Goal: Information Seeking & Learning: Learn about a topic

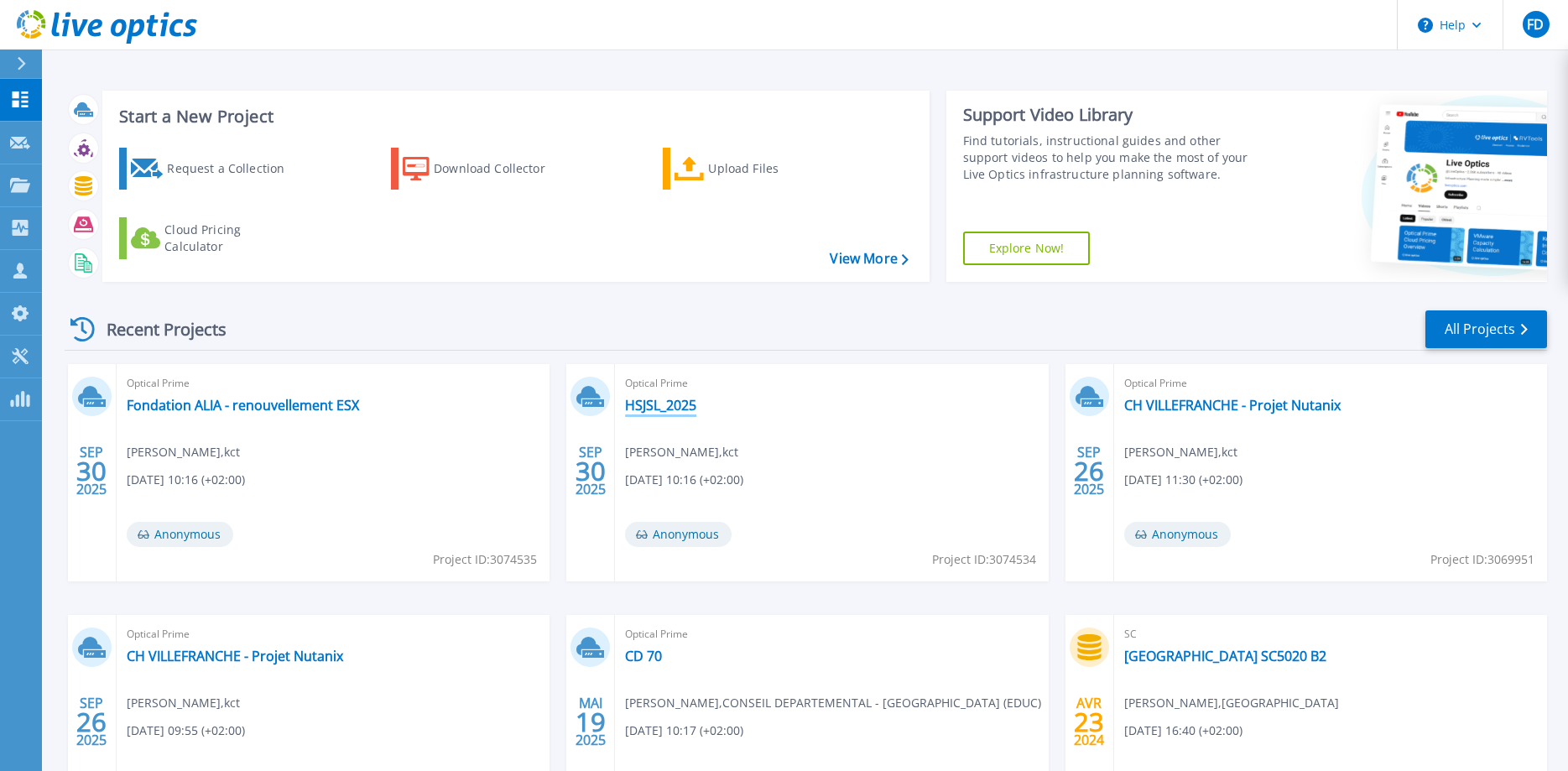
click at [680, 411] on link "HSJSL_2025" at bounding box center [660, 405] width 71 height 17
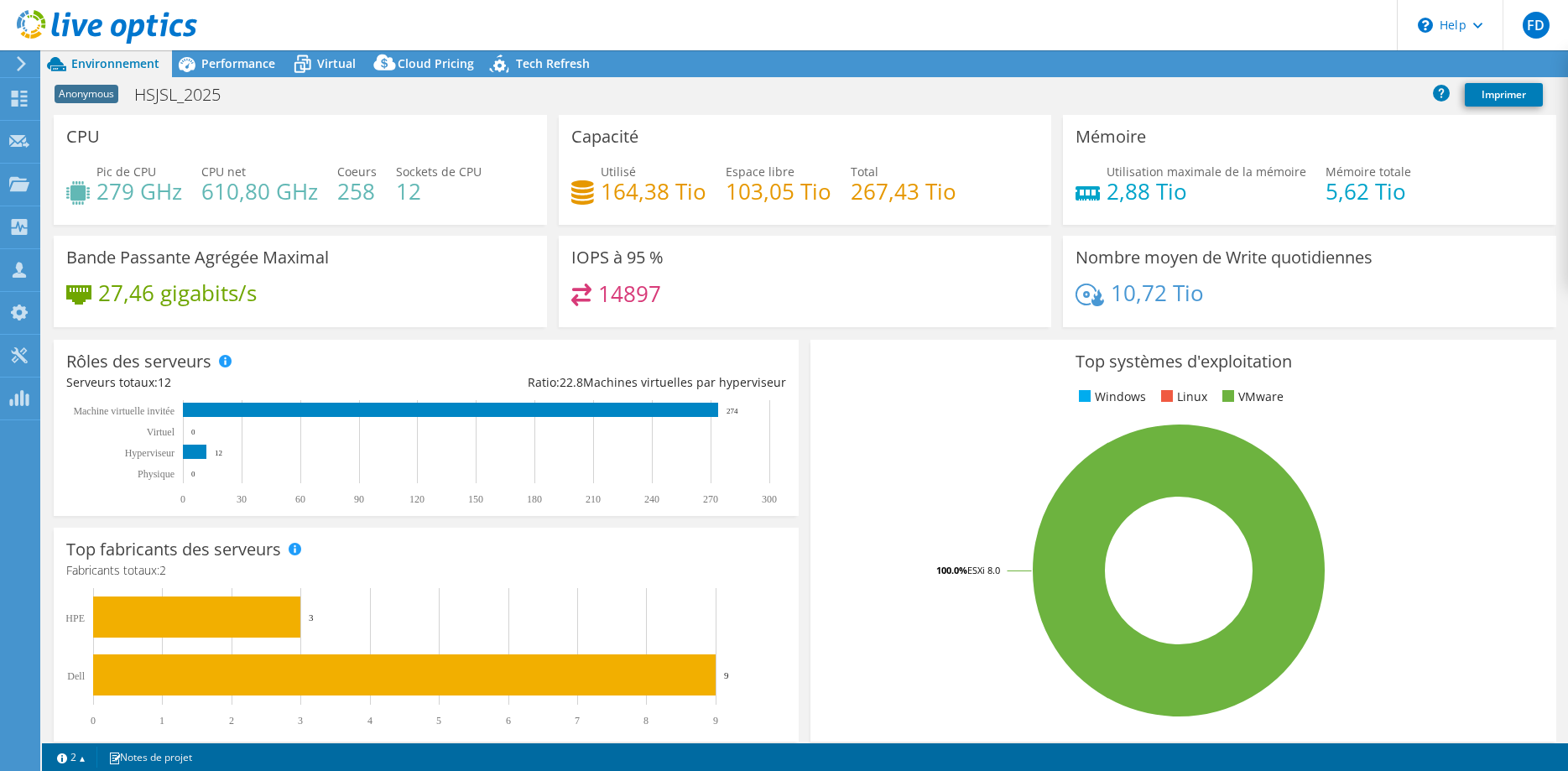
select select "USD"
click at [516, 61] on span "Tech Refresh" at bounding box center [553, 64] width 74 height 16
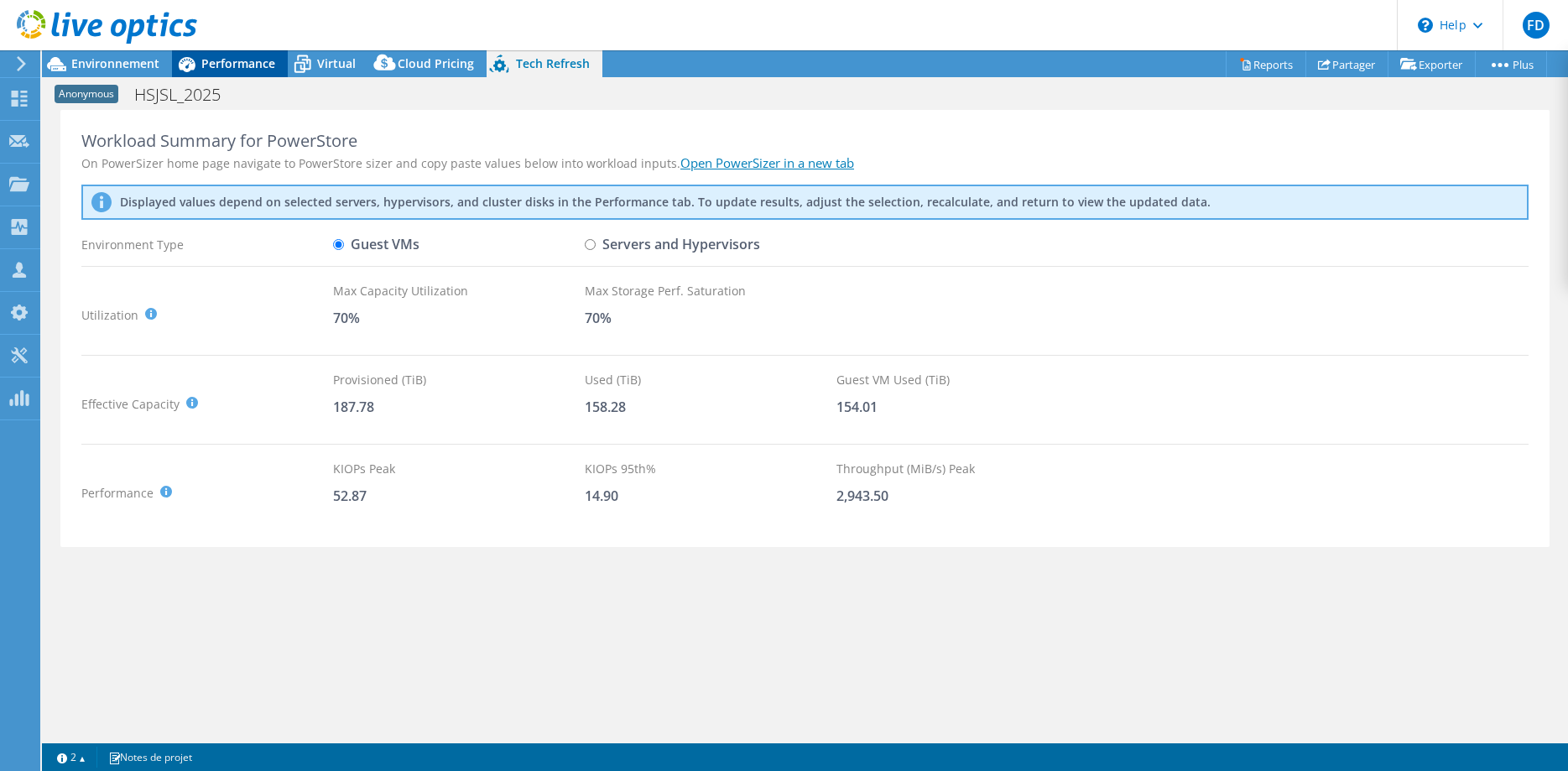
click at [245, 61] on span "Performance" at bounding box center [238, 64] width 74 height 16
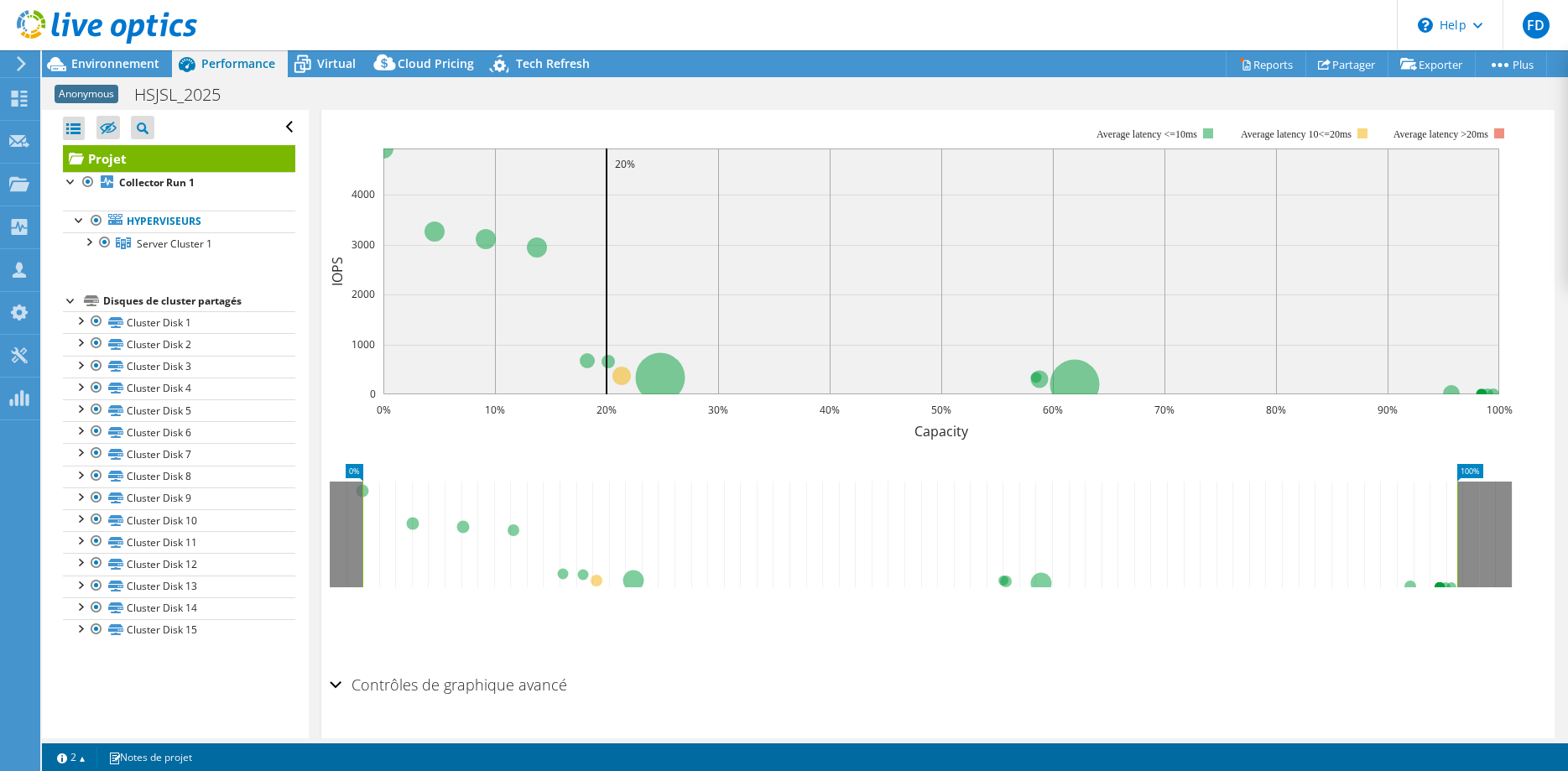
scroll to position [422, 0]
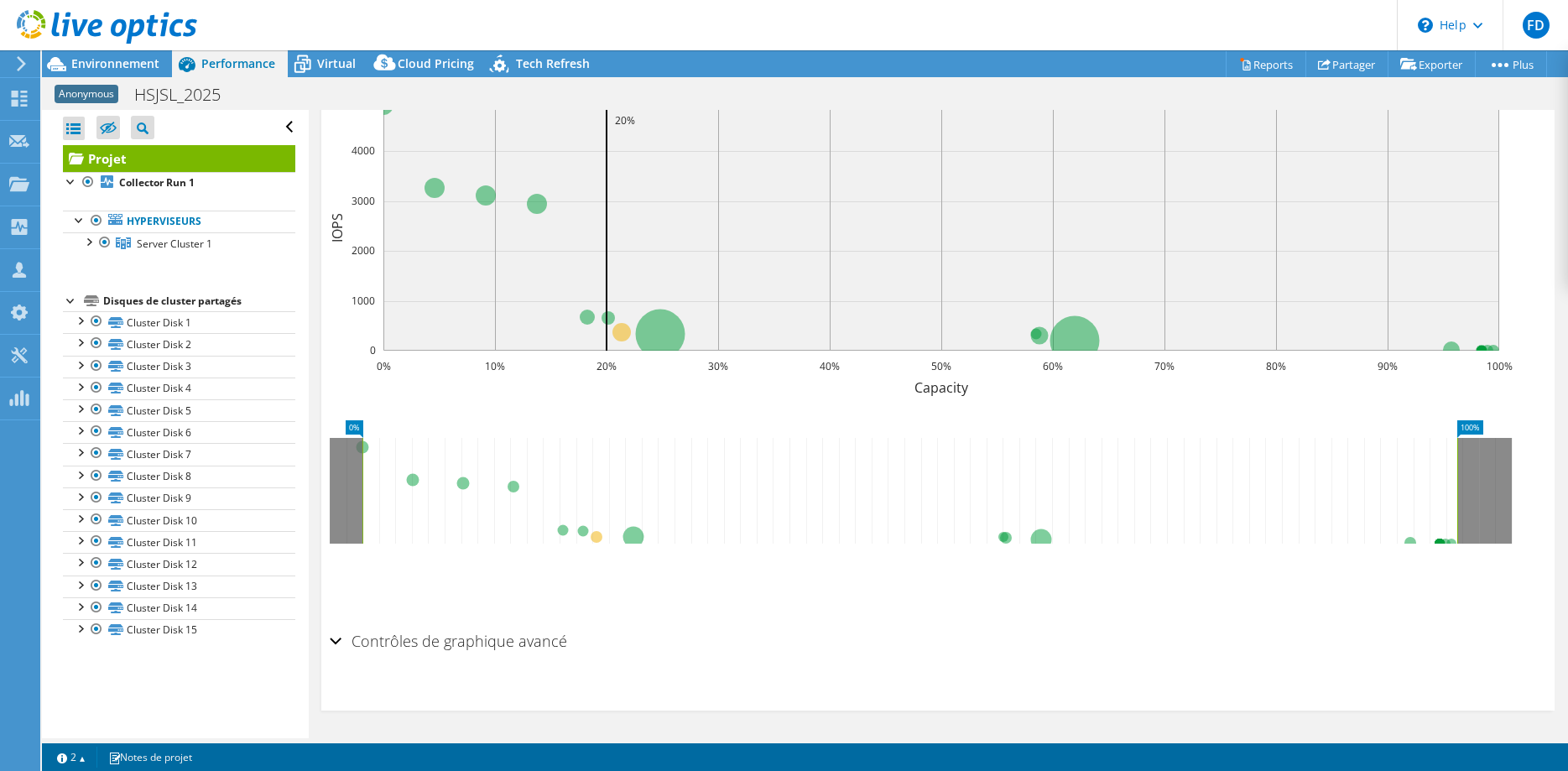
click at [638, 536] on icon at bounding box center [909, 491] width 1094 height 106
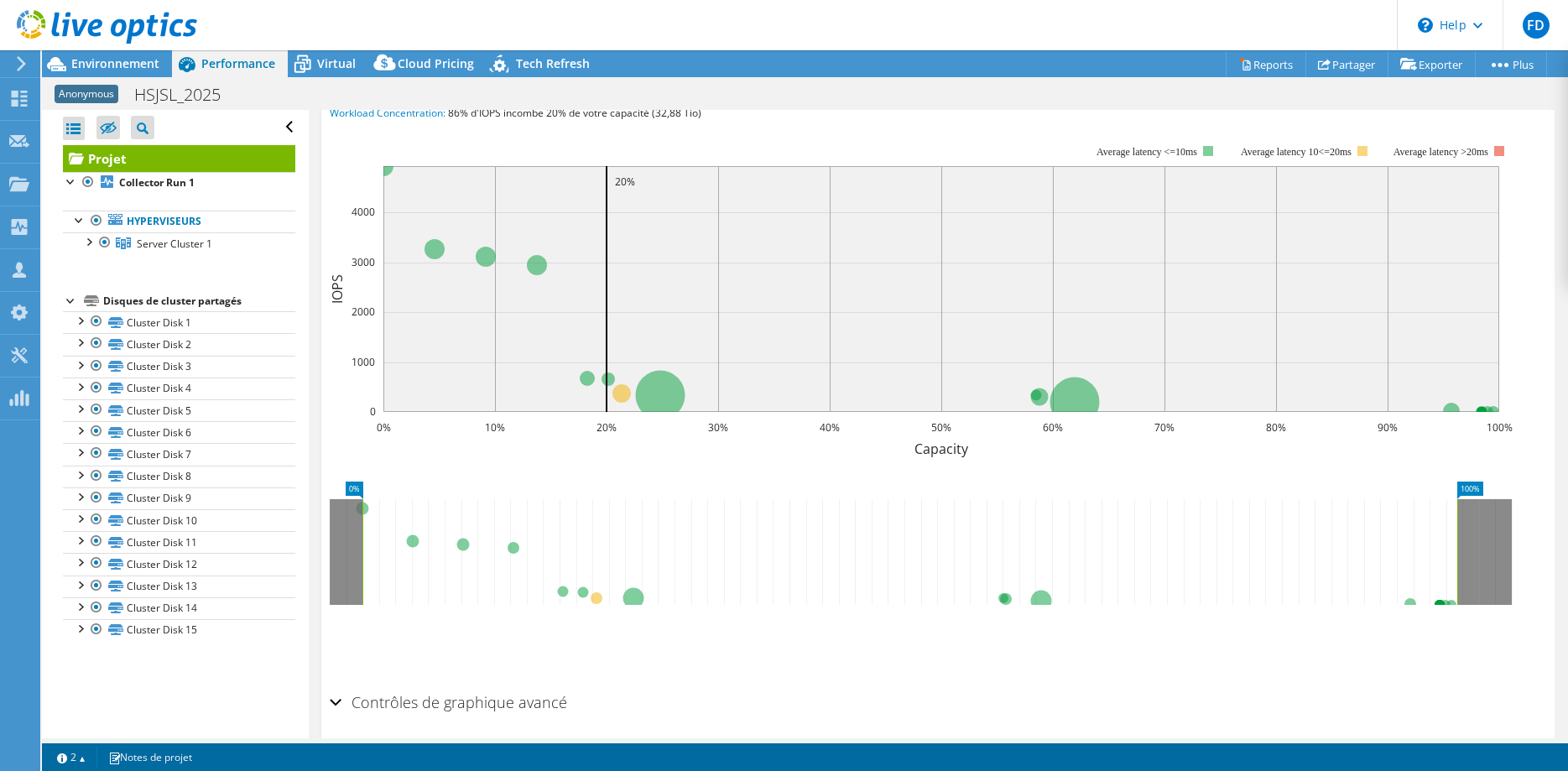
scroll to position [337, 0]
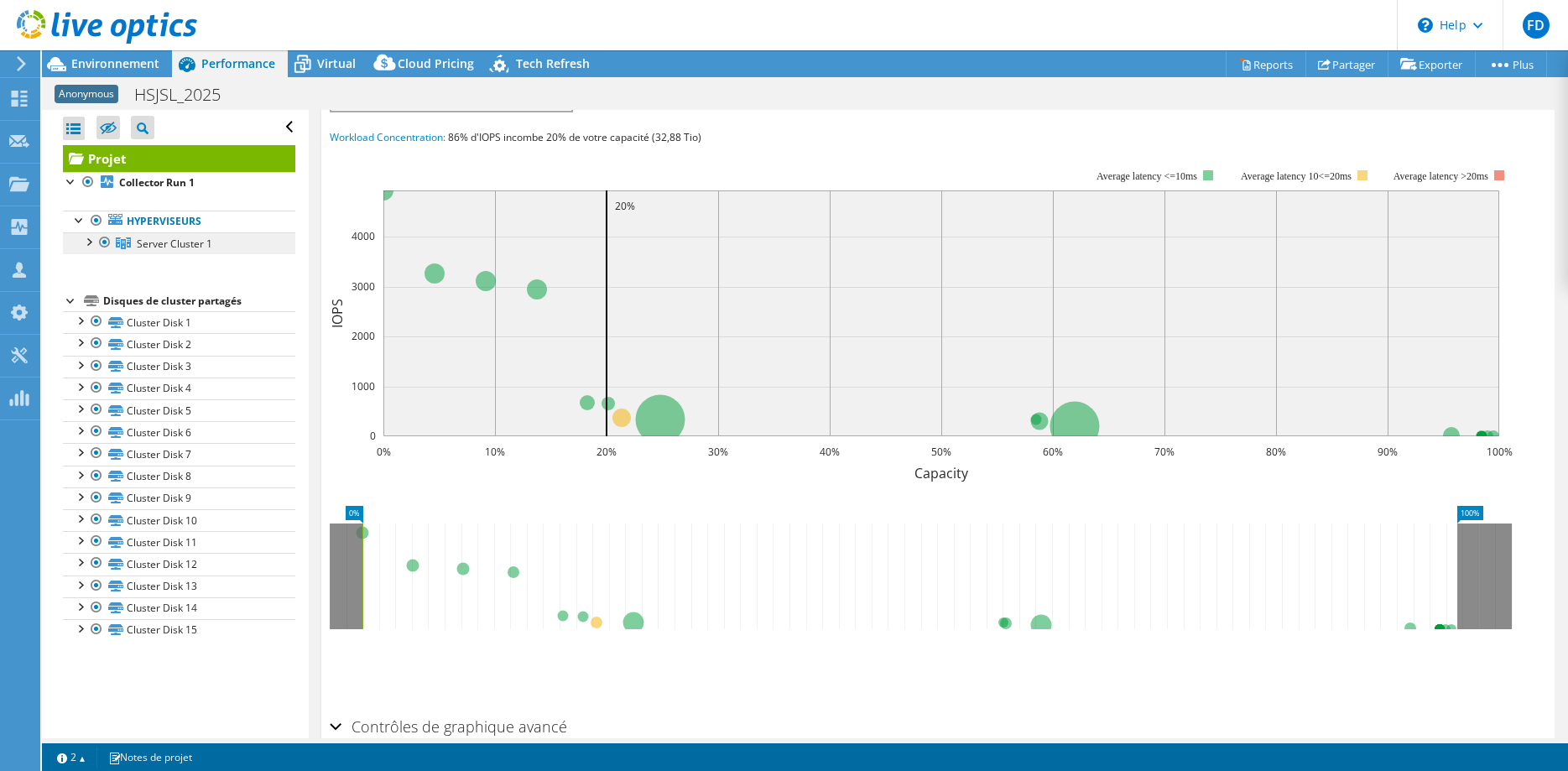
click at [162, 246] on span "Server Cluster 1" at bounding box center [174, 244] width 75 height 14
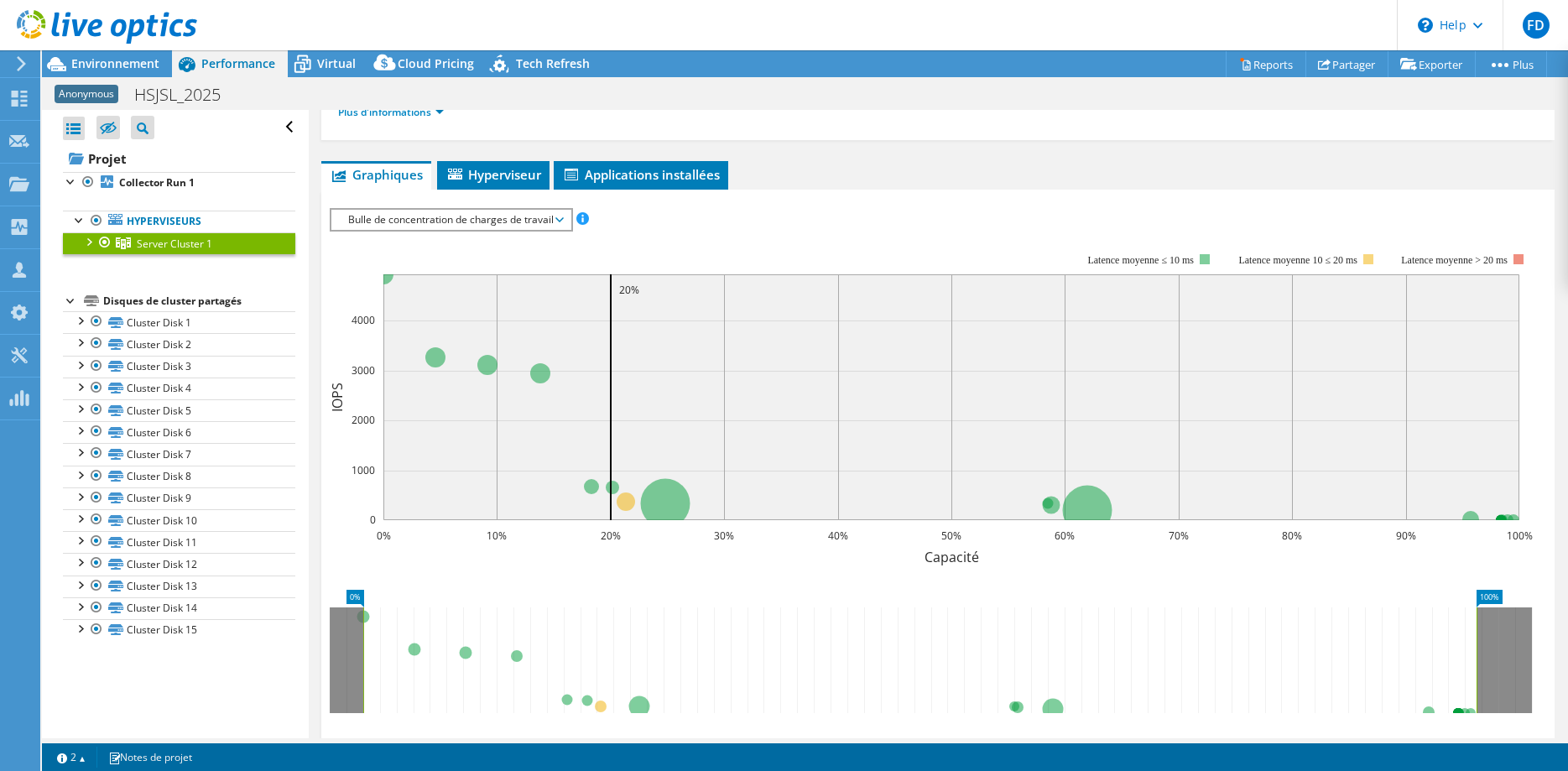
scroll to position [187, 0]
click at [341, 66] on span "Virtual" at bounding box center [336, 64] width 39 height 16
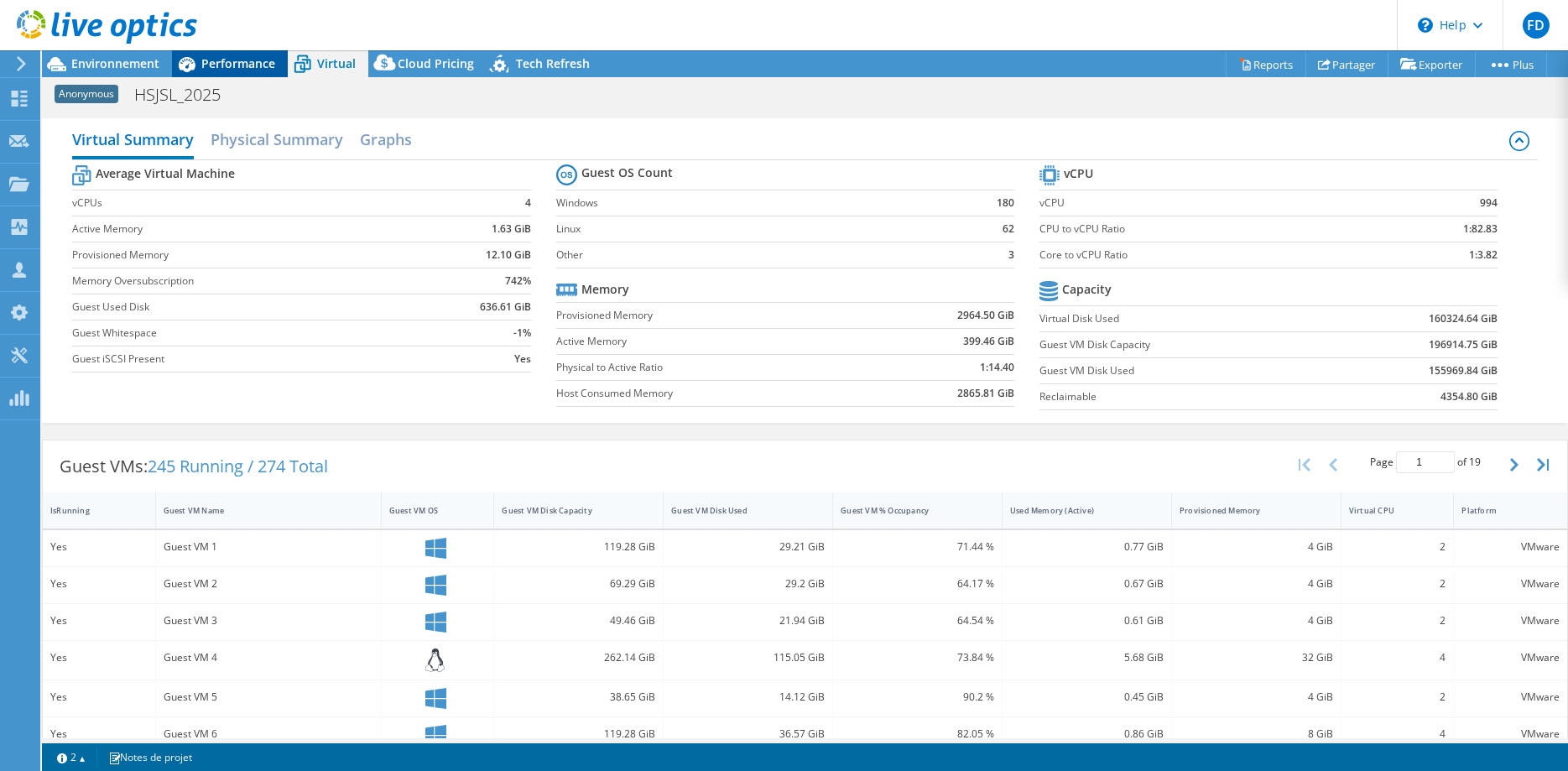
click at [252, 60] on span "Performance" at bounding box center [238, 64] width 74 height 16
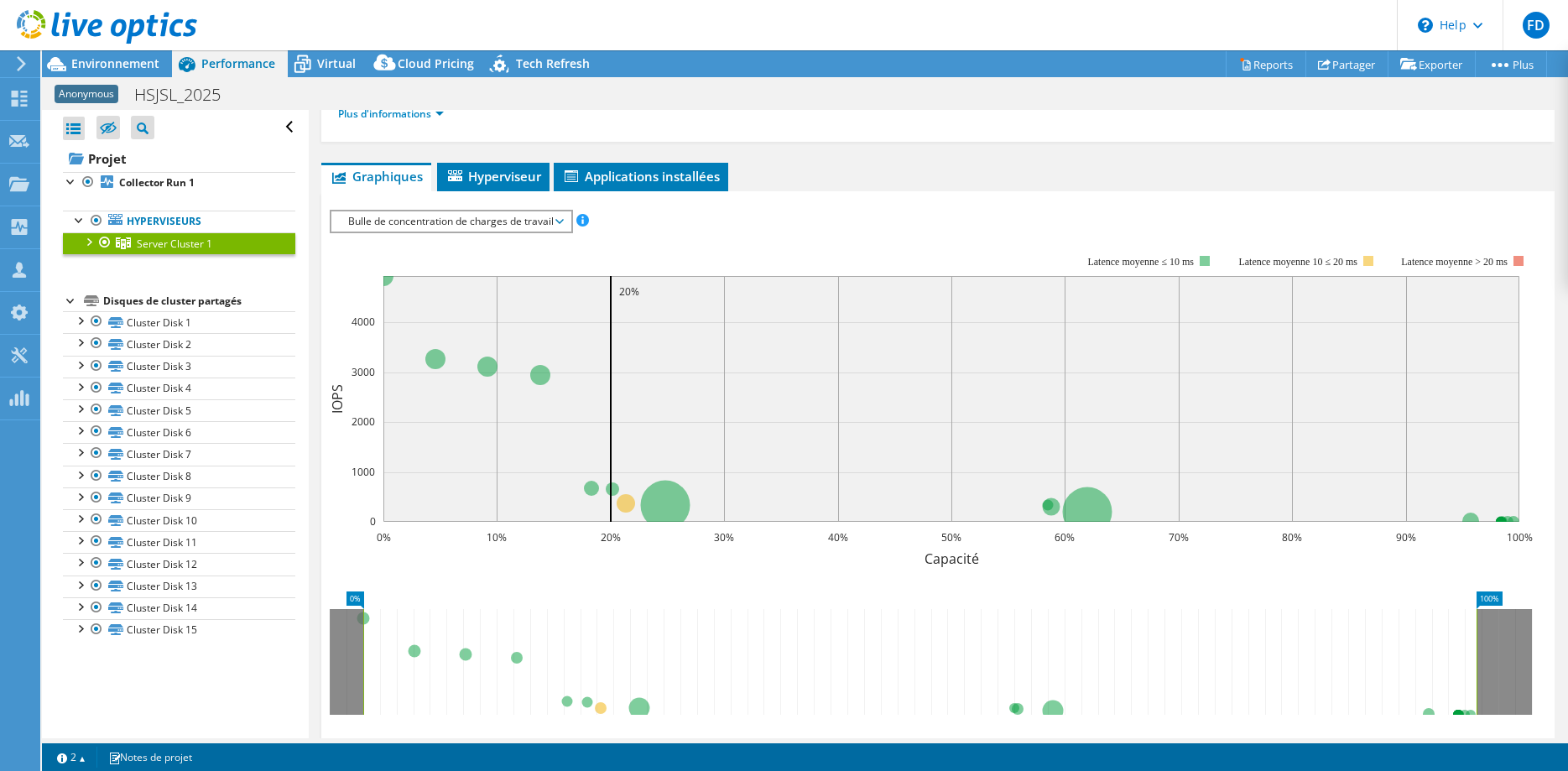
click at [86, 237] on div at bounding box center [88, 241] width 17 height 17
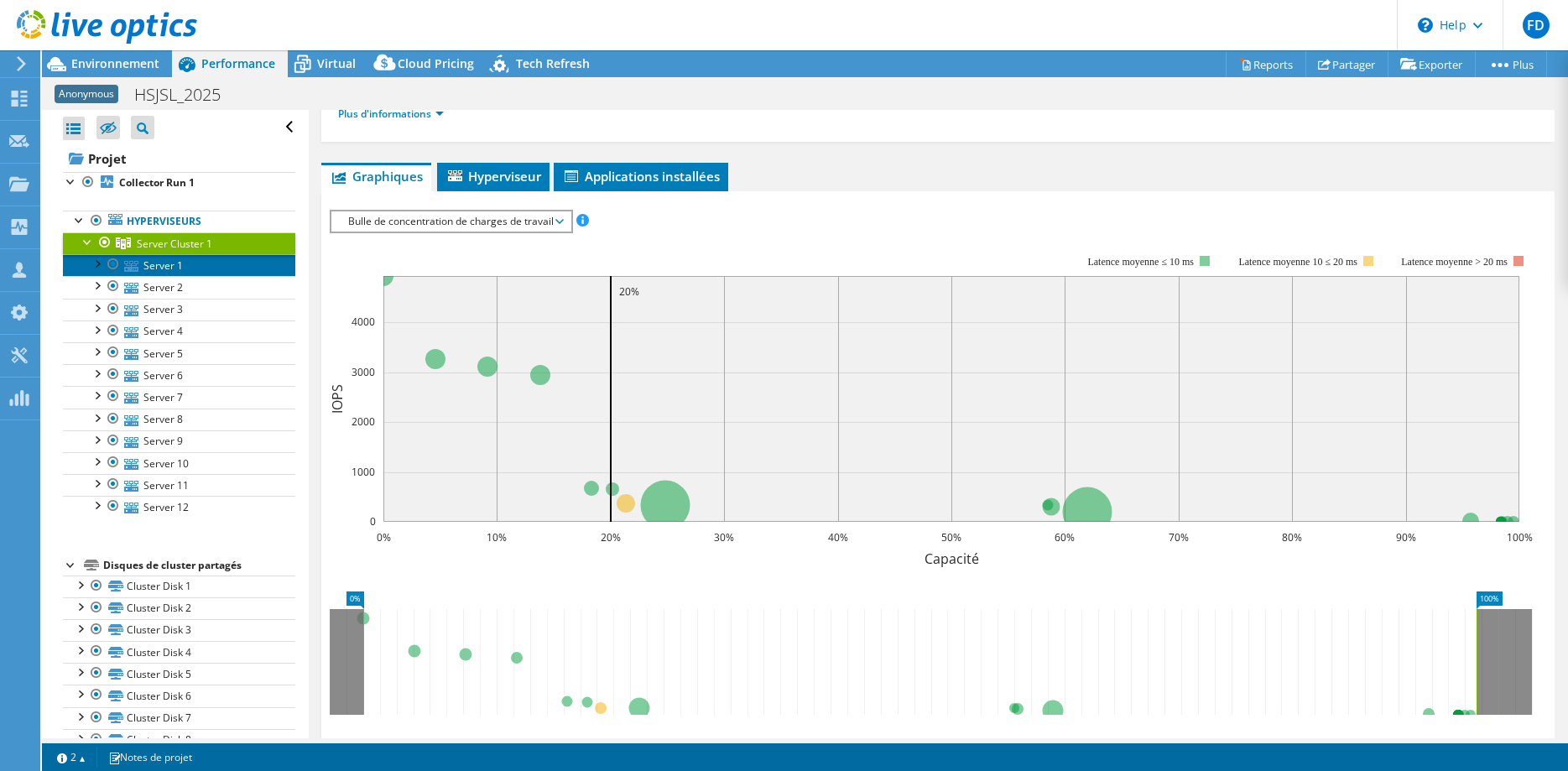
click at [218, 265] on link "Server 1" at bounding box center [179, 265] width 233 height 22
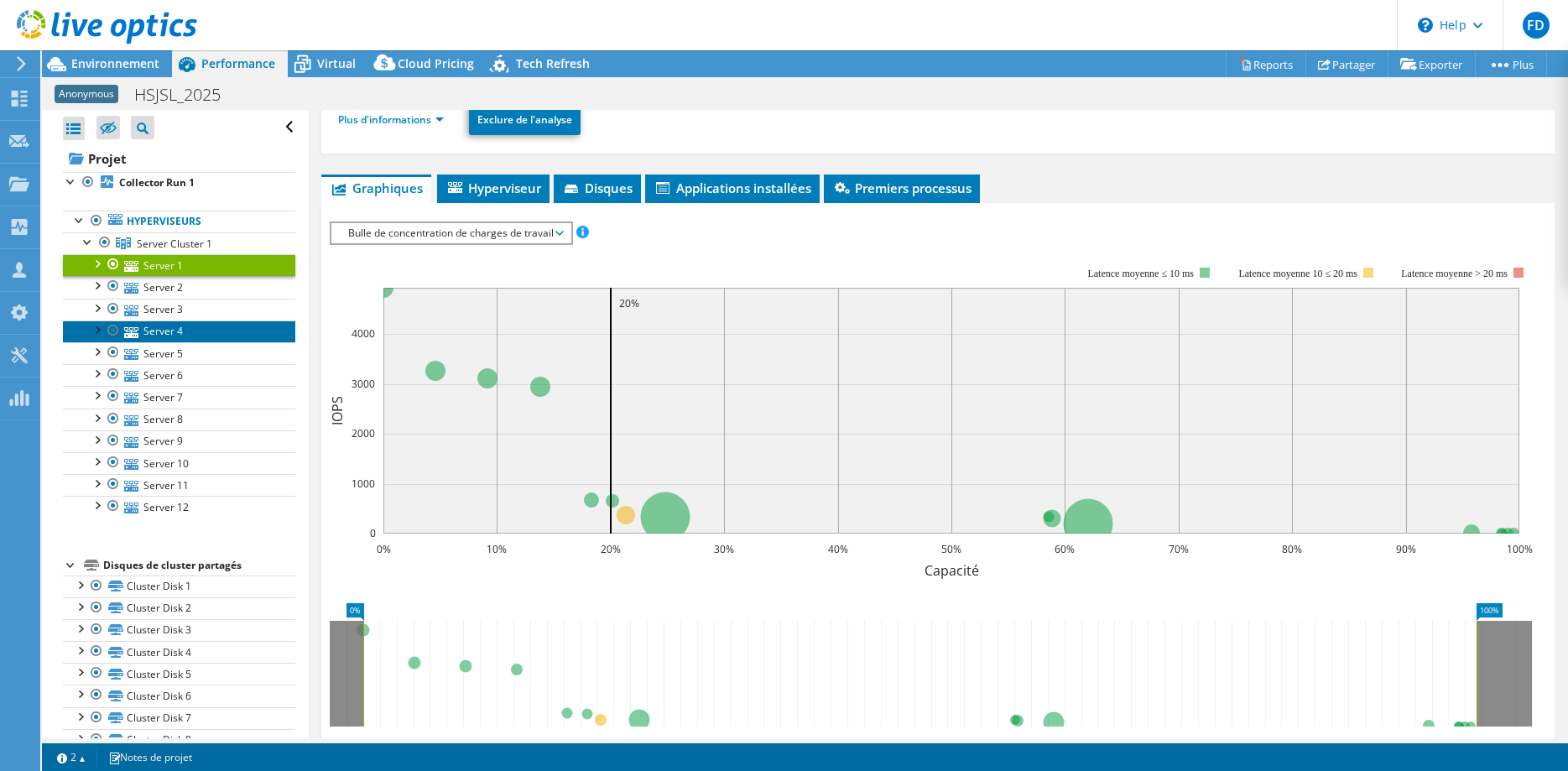
click at [198, 333] on link "Server 4" at bounding box center [179, 332] width 233 height 22
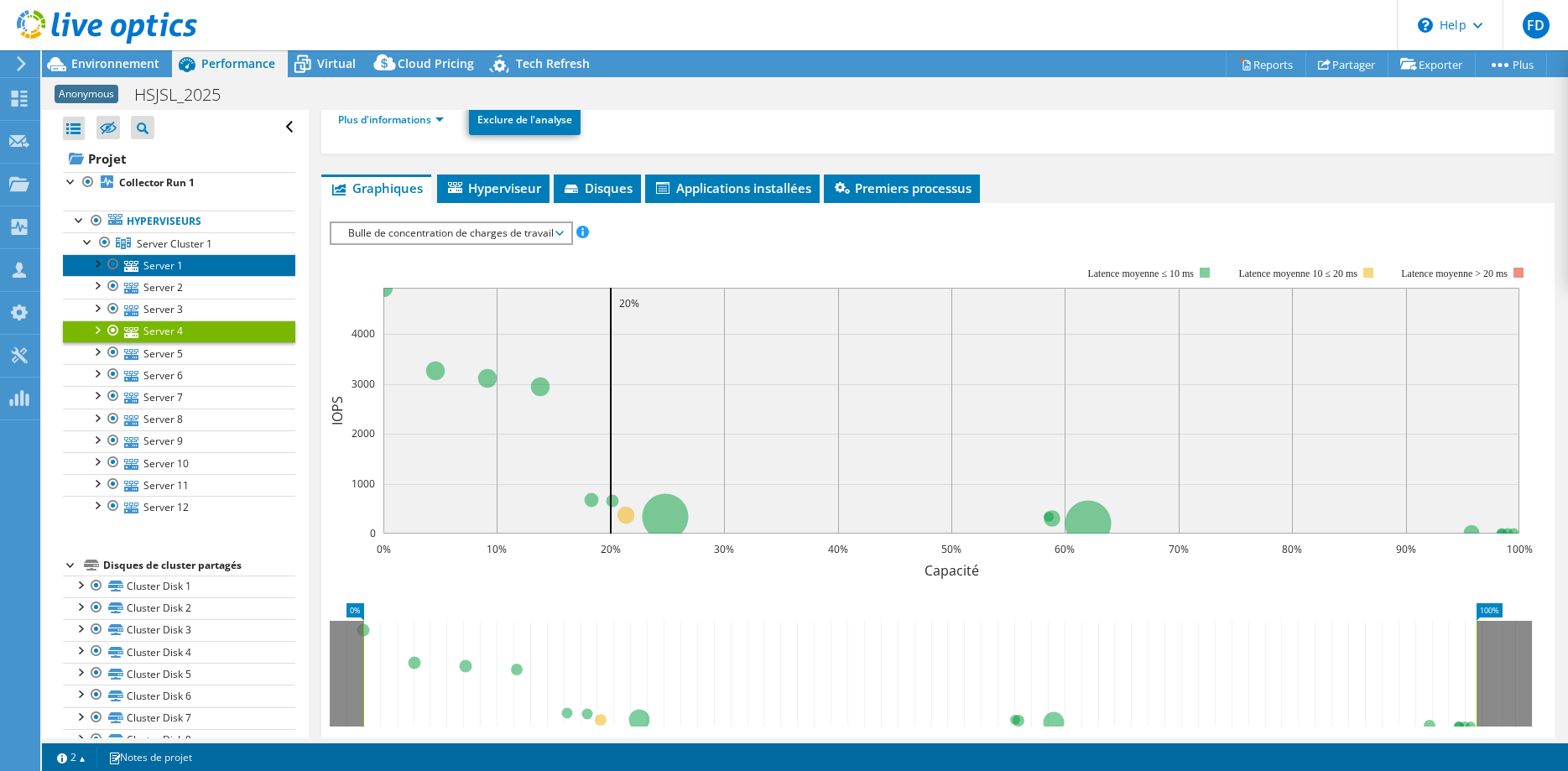
click at [171, 259] on link "Server 1" at bounding box center [179, 265] width 233 height 22
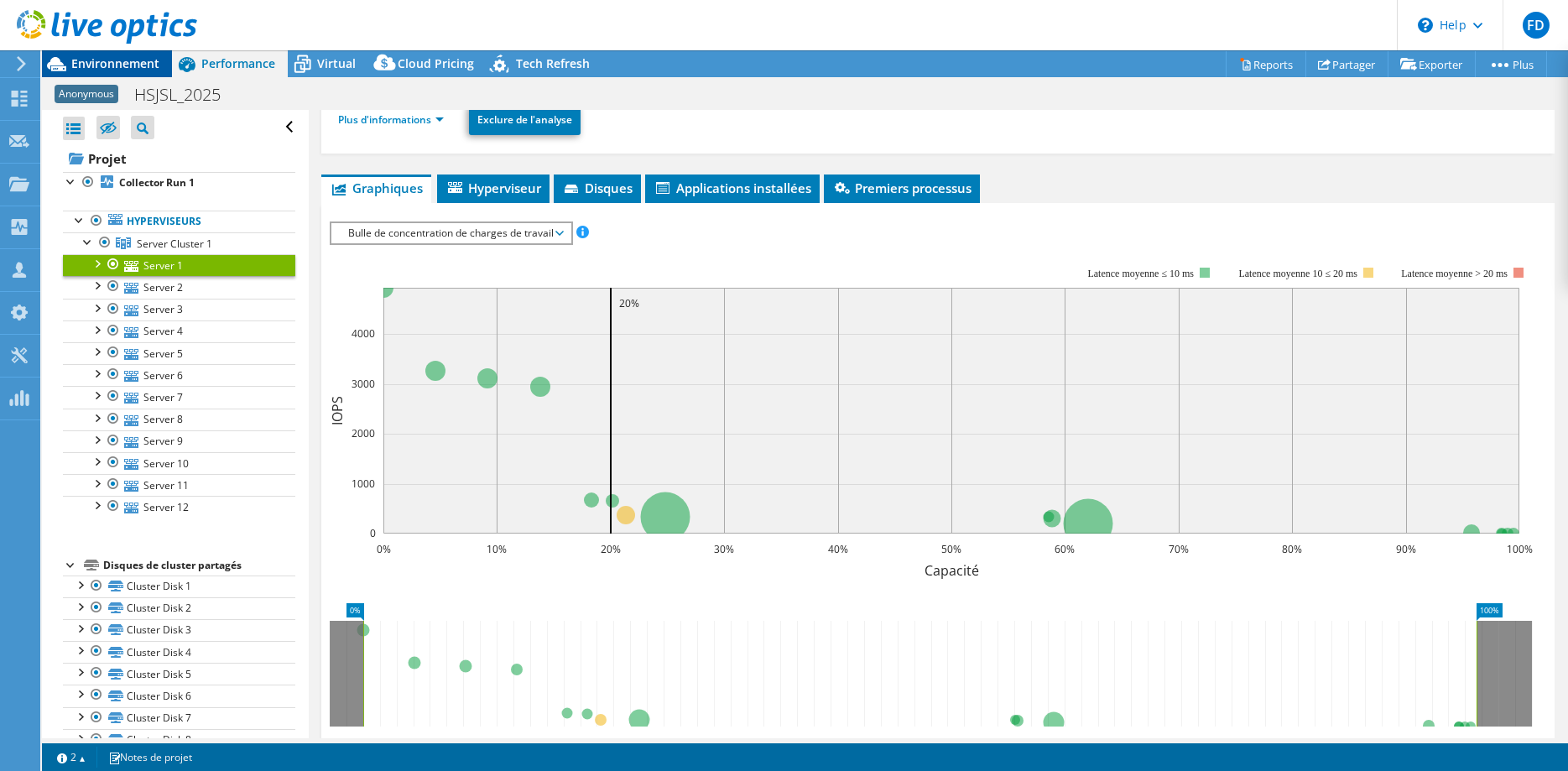
click at [141, 66] on span "Environnement" at bounding box center [115, 64] width 88 height 16
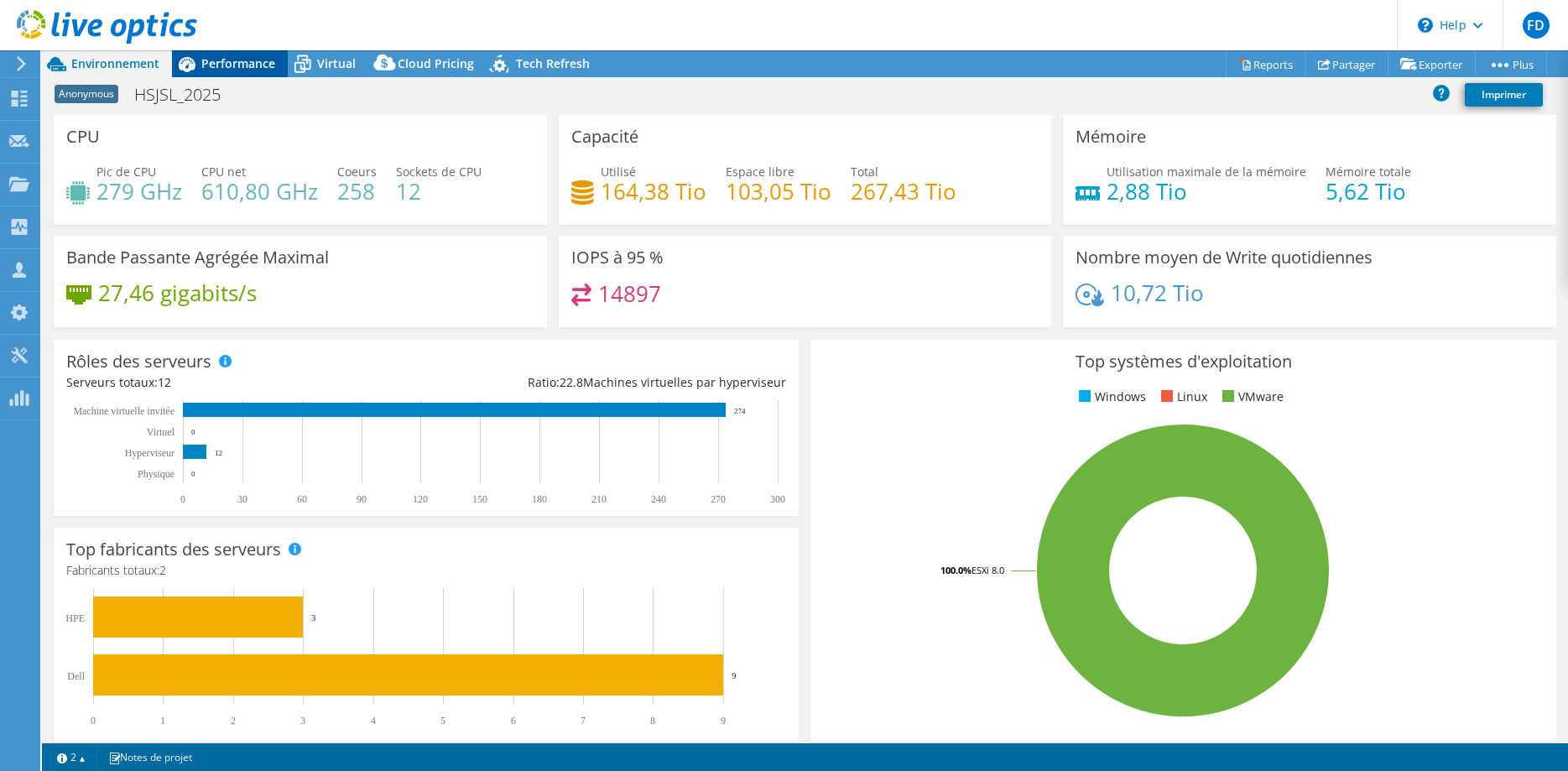
click at [257, 72] on div "Performance" at bounding box center [229, 64] width 116 height 27
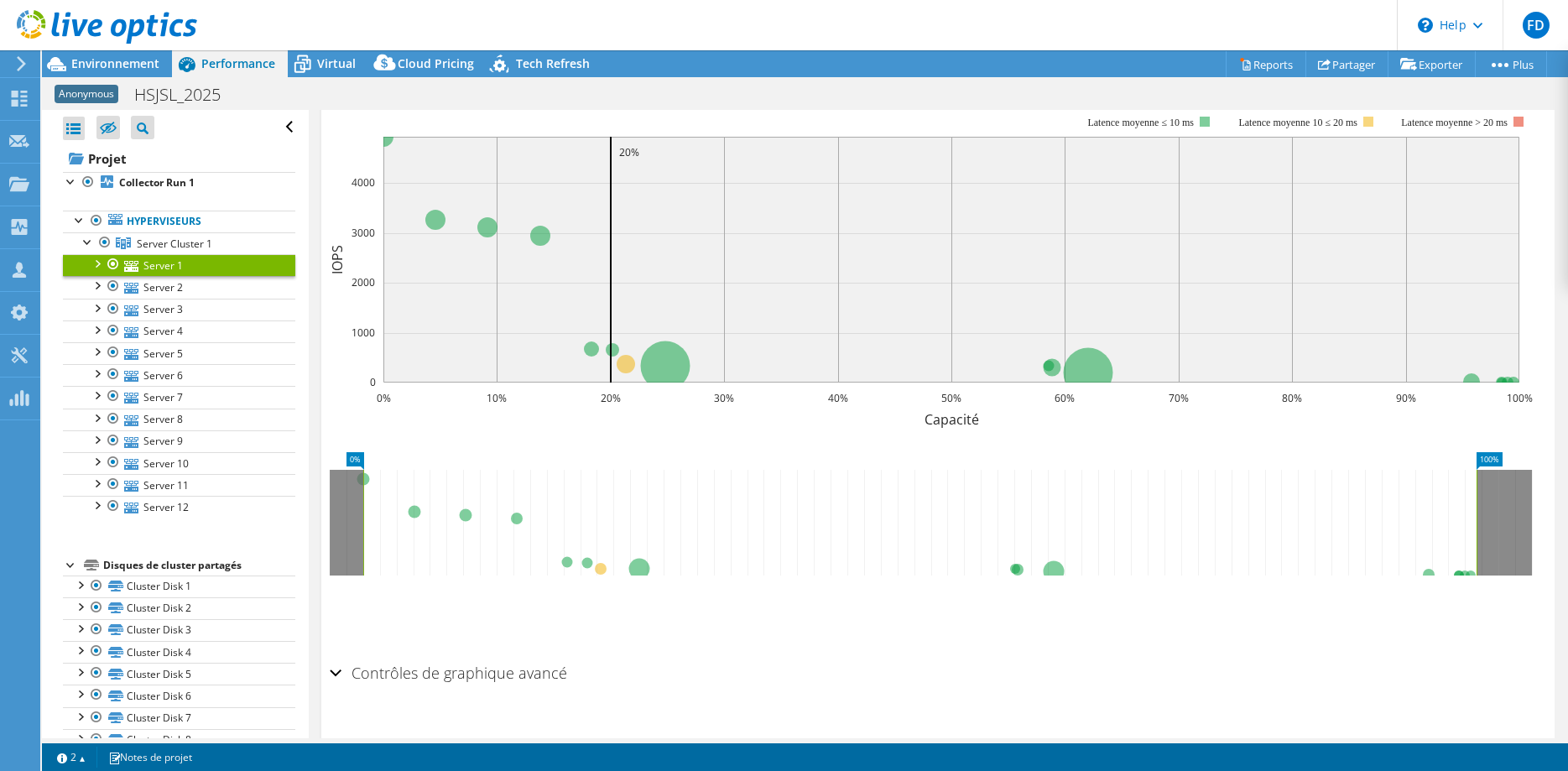
scroll to position [370, 0]
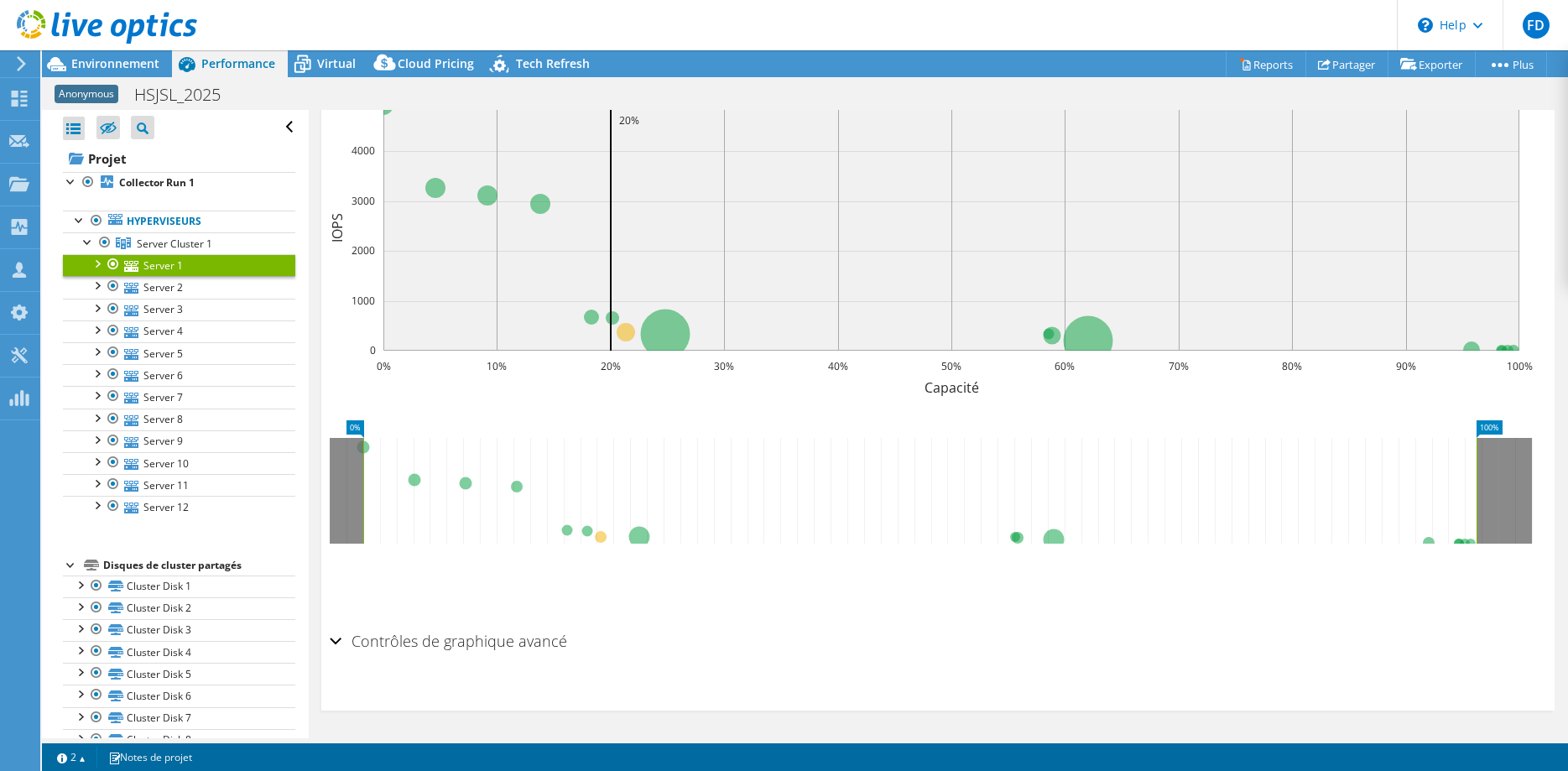
click at [525, 646] on h2 "Contrôles de graphique avancé" at bounding box center [448, 640] width 237 height 33
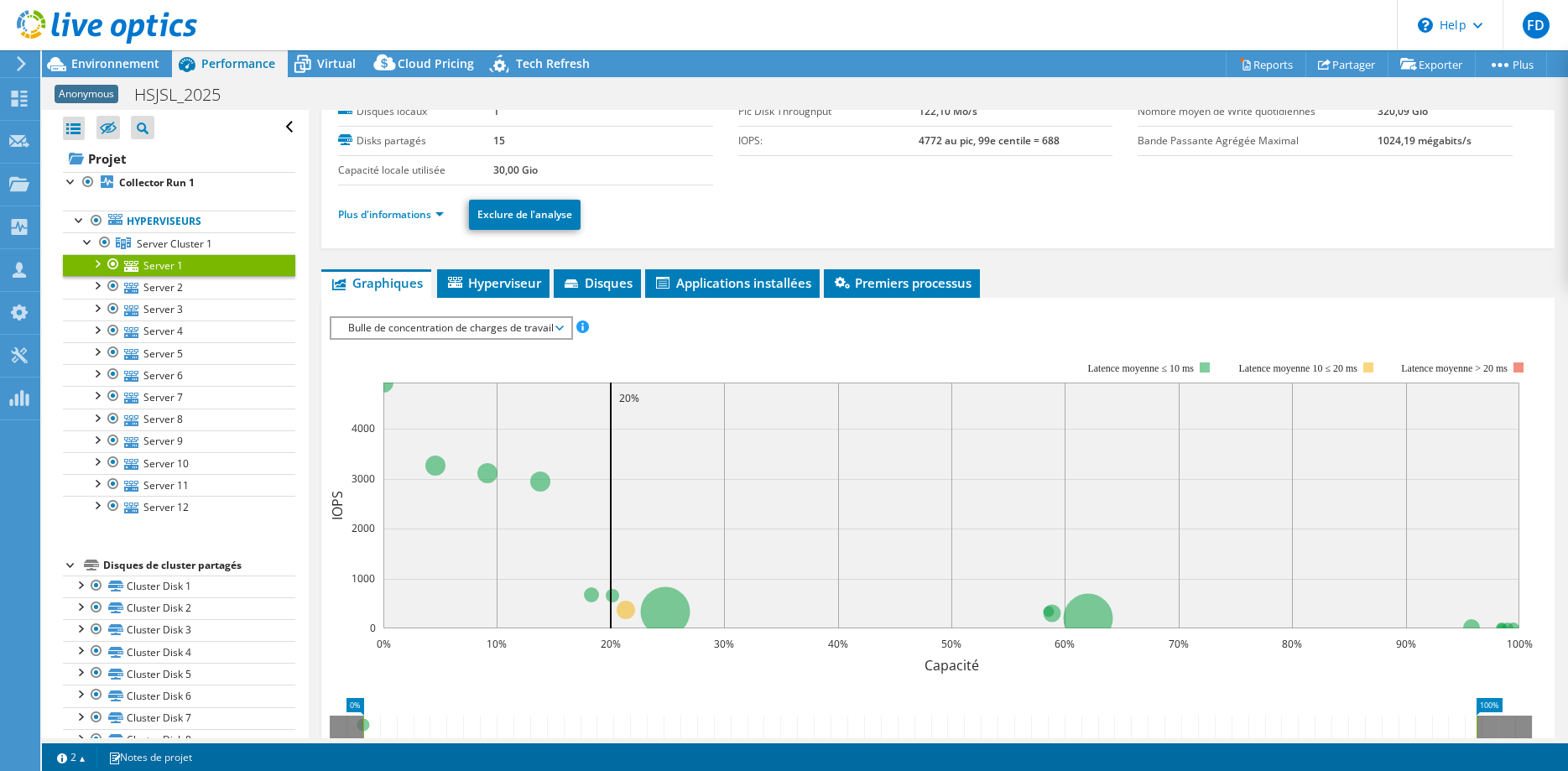
scroll to position [93, 0]
click at [538, 323] on span "Bulle de concentration de charges de travail" at bounding box center [450, 327] width 222 height 20
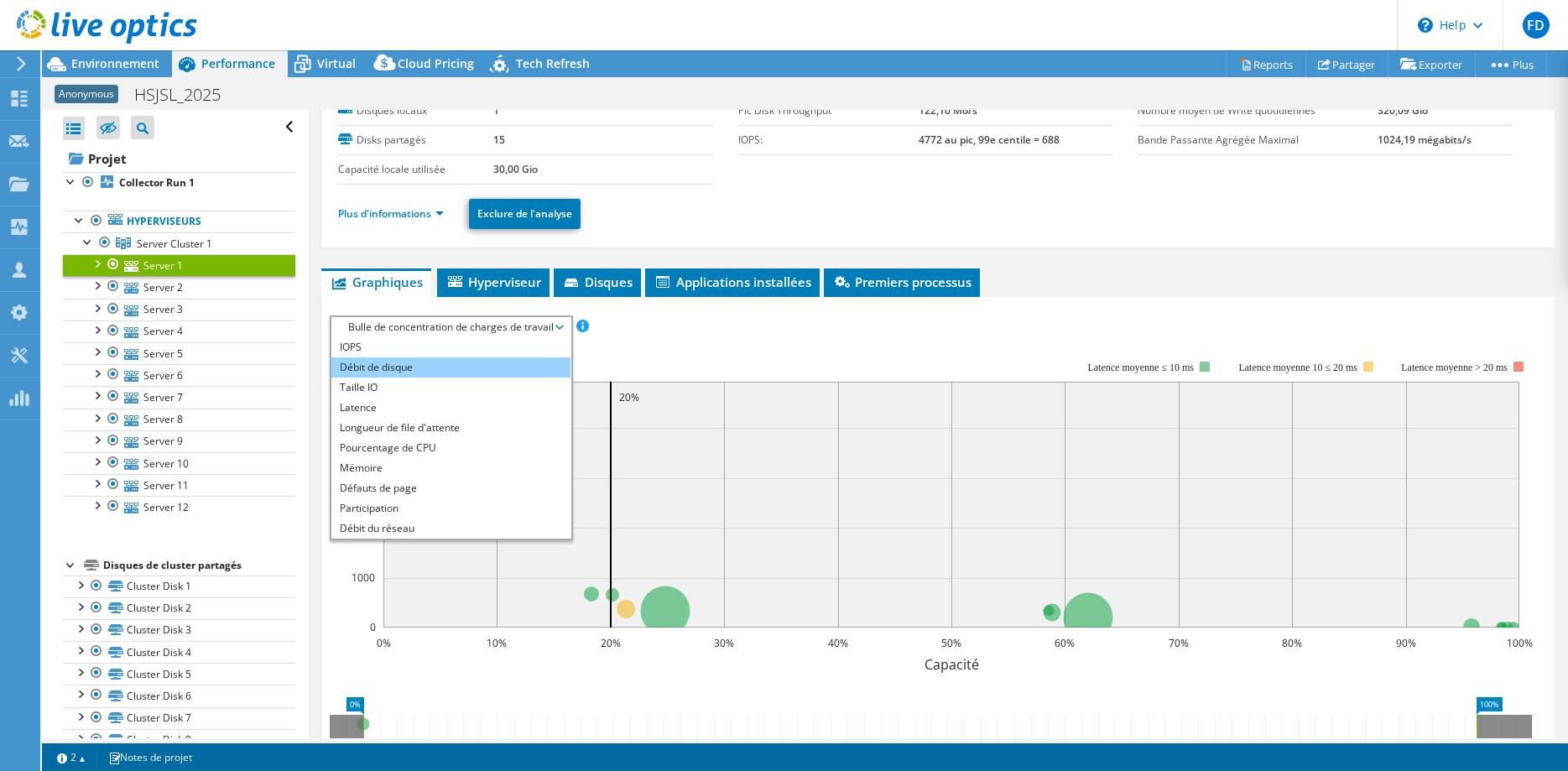
click at [470, 368] on li "Débit de disque" at bounding box center [451, 368] width 239 height 20
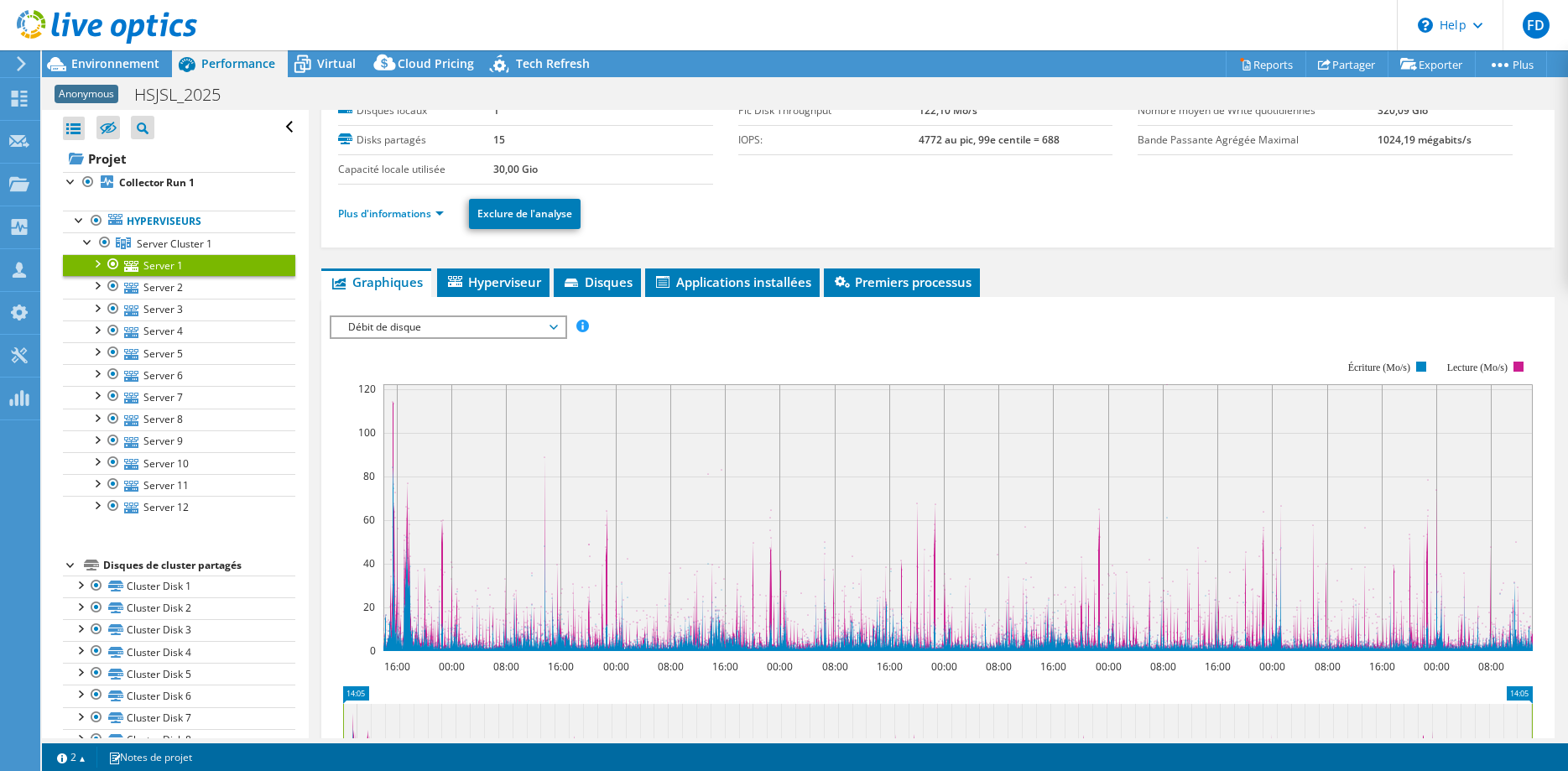
click at [480, 319] on span "Débit de disque" at bounding box center [447, 327] width 216 height 20
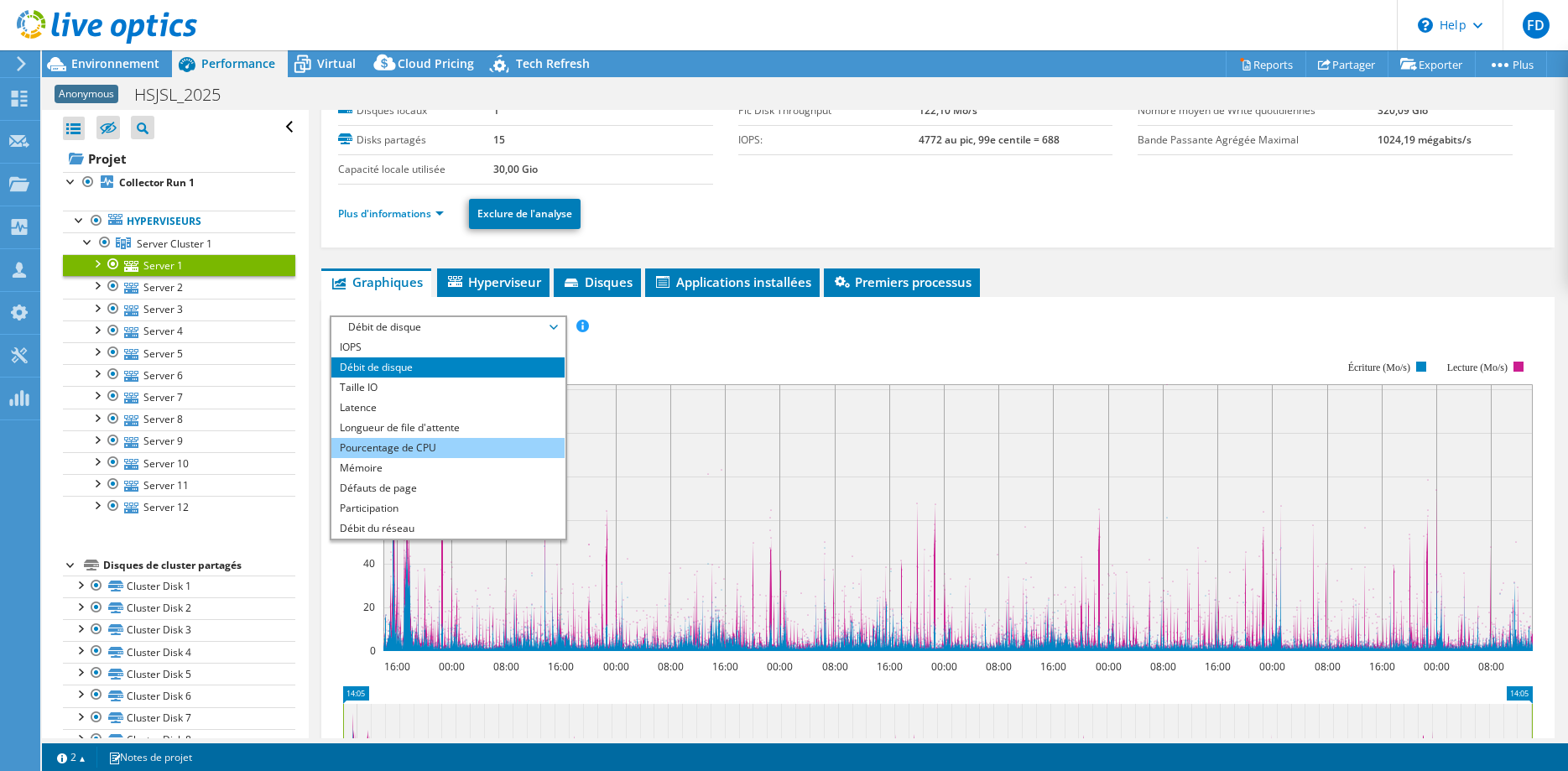
click at [421, 449] on li "Pourcentage de CPU" at bounding box center [447, 448] width 233 height 20
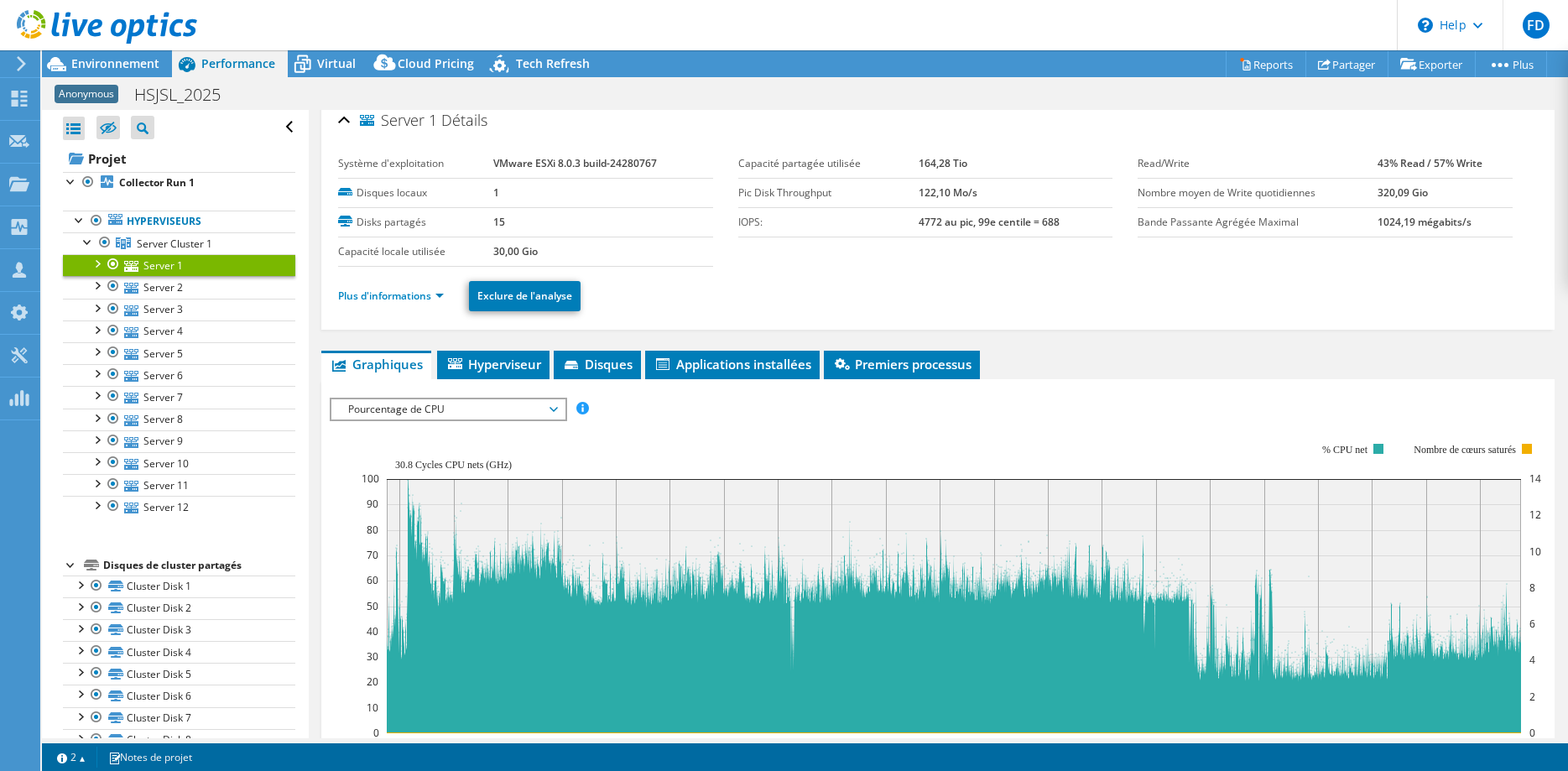
scroll to position [0, 0]
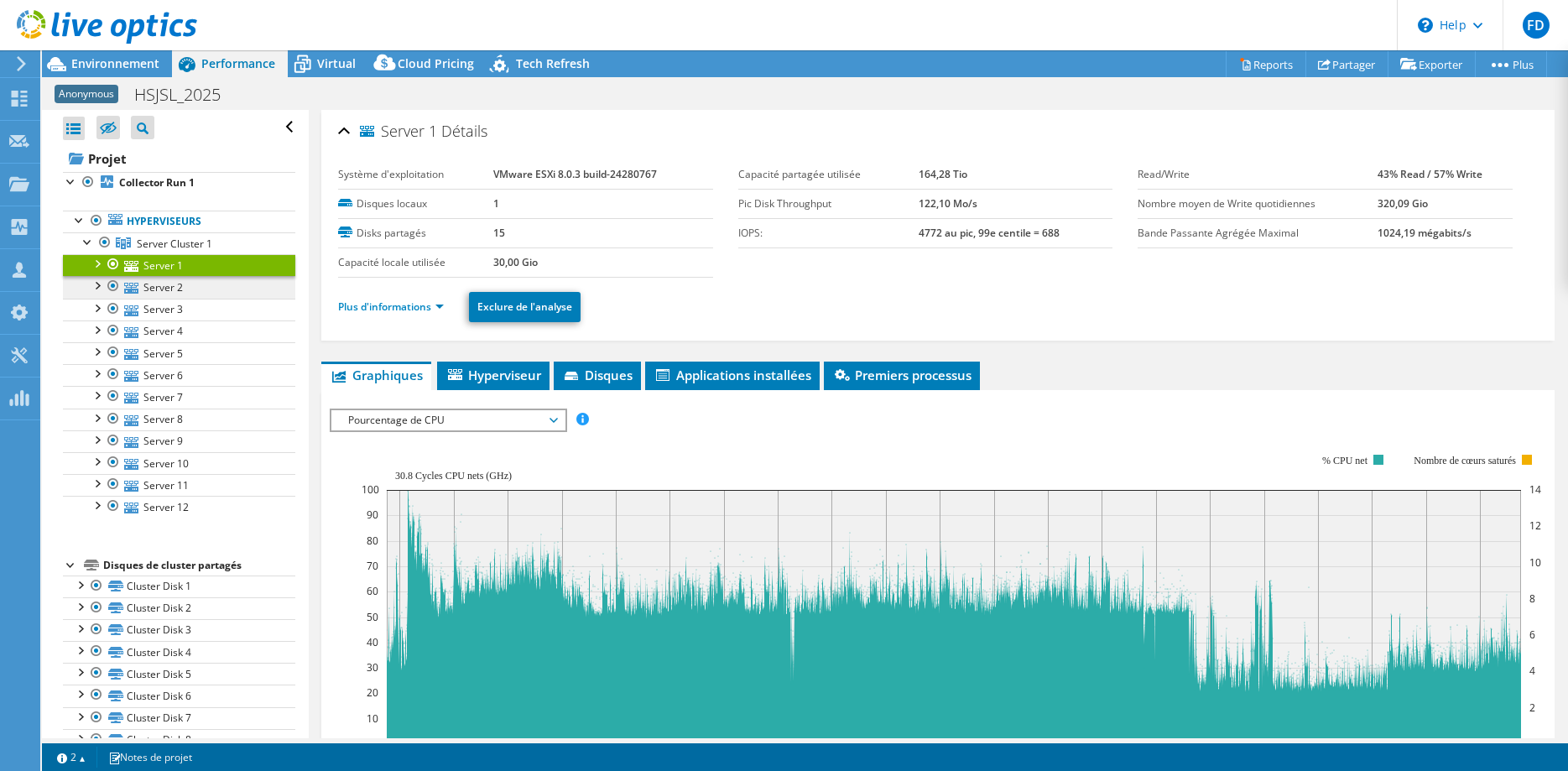
click at [146, 290] on link "Server 2" at bounding box center [179, 287] width 233 height 22
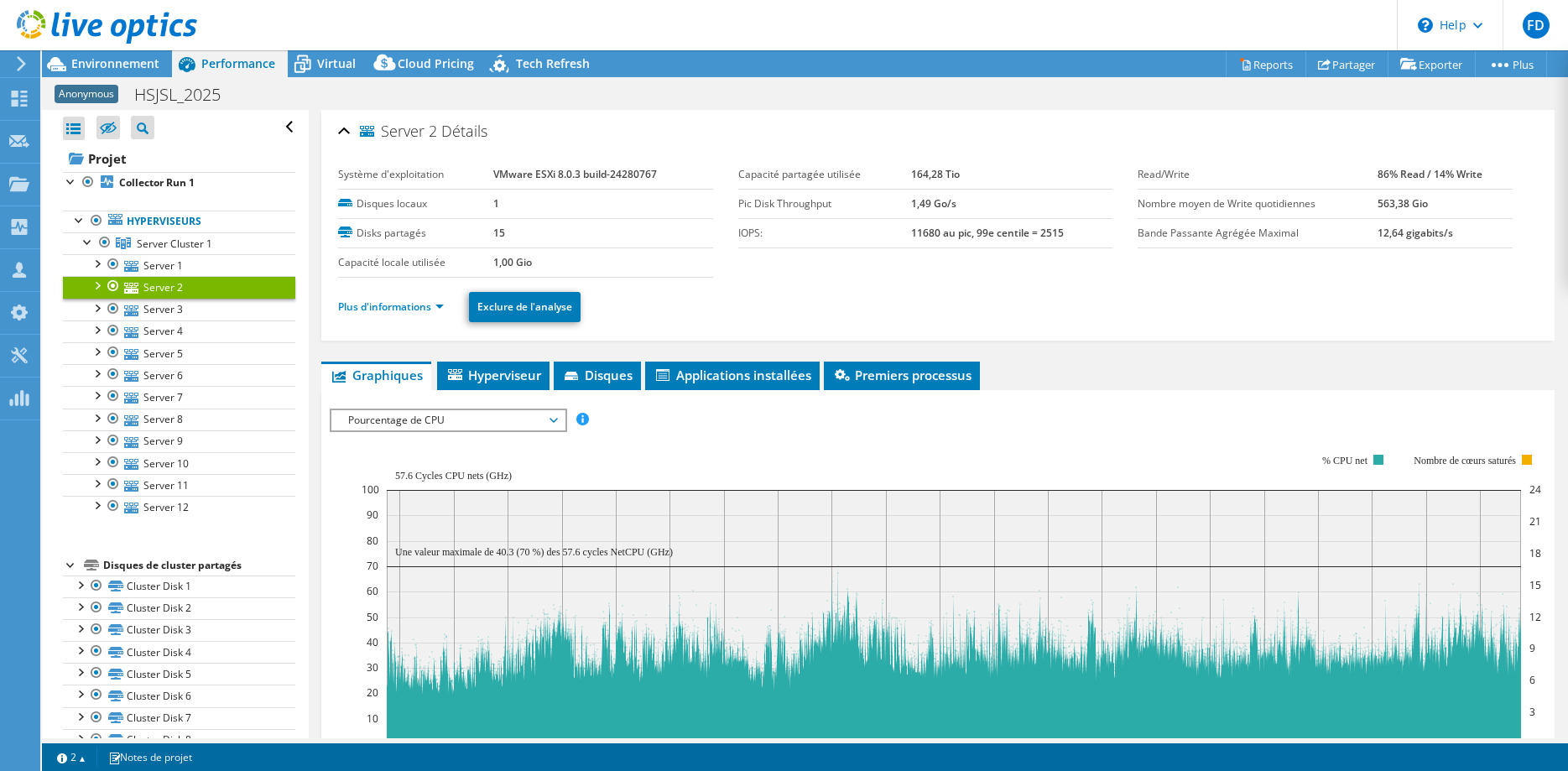
click at [425, 322] on div "Plus d'informations Exclure de l'analyse" at bounding box center [937, 306] width 1200 height 58
click at [437, 315] on li "Plus d'informations" at bounding box center [395, 306] width 116 height 19
click at [412, 306] on link "Plus d'informations" at bounding box center [391, 306] width 106 height 14
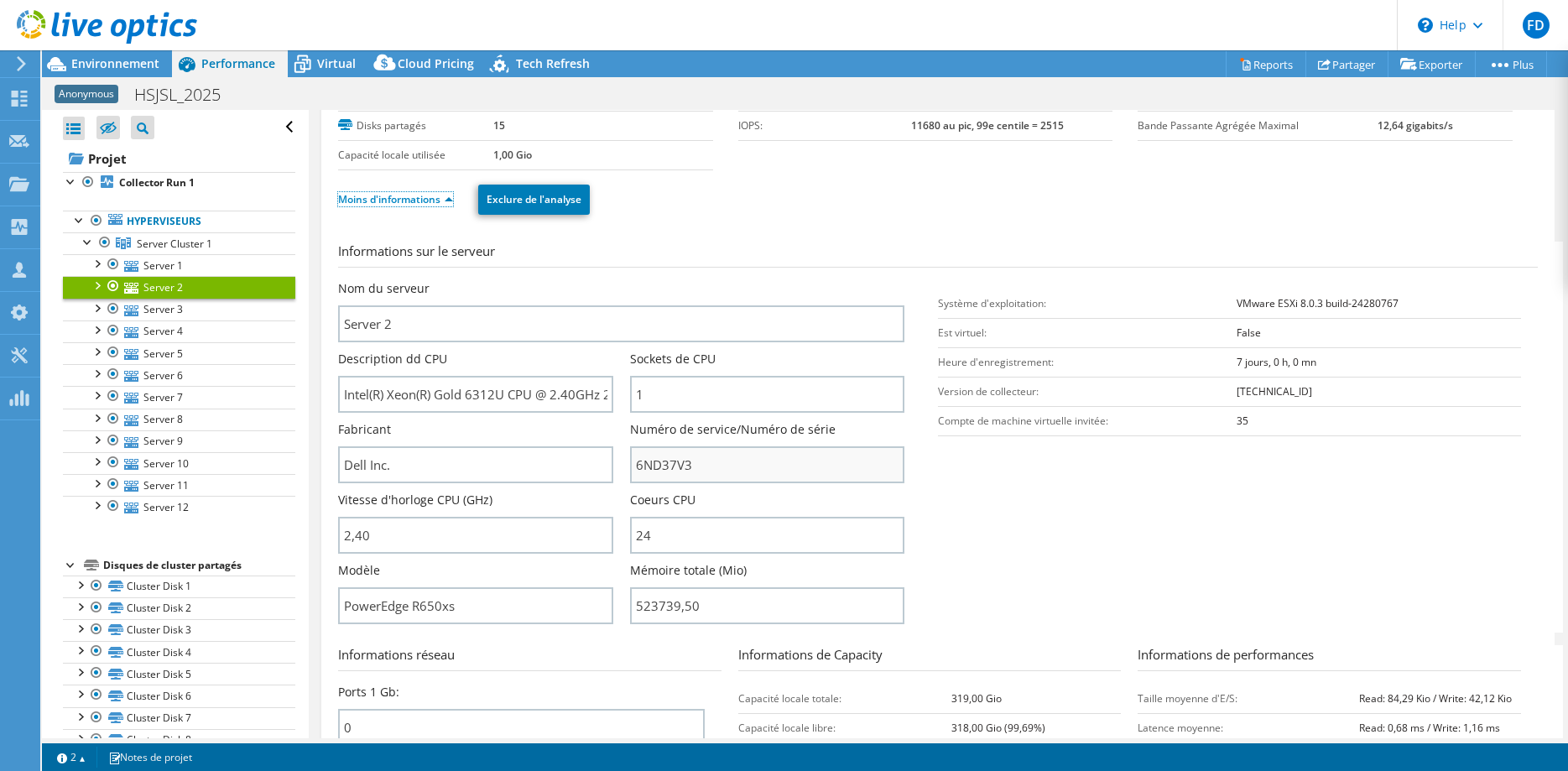
scroll to position [171, 0]
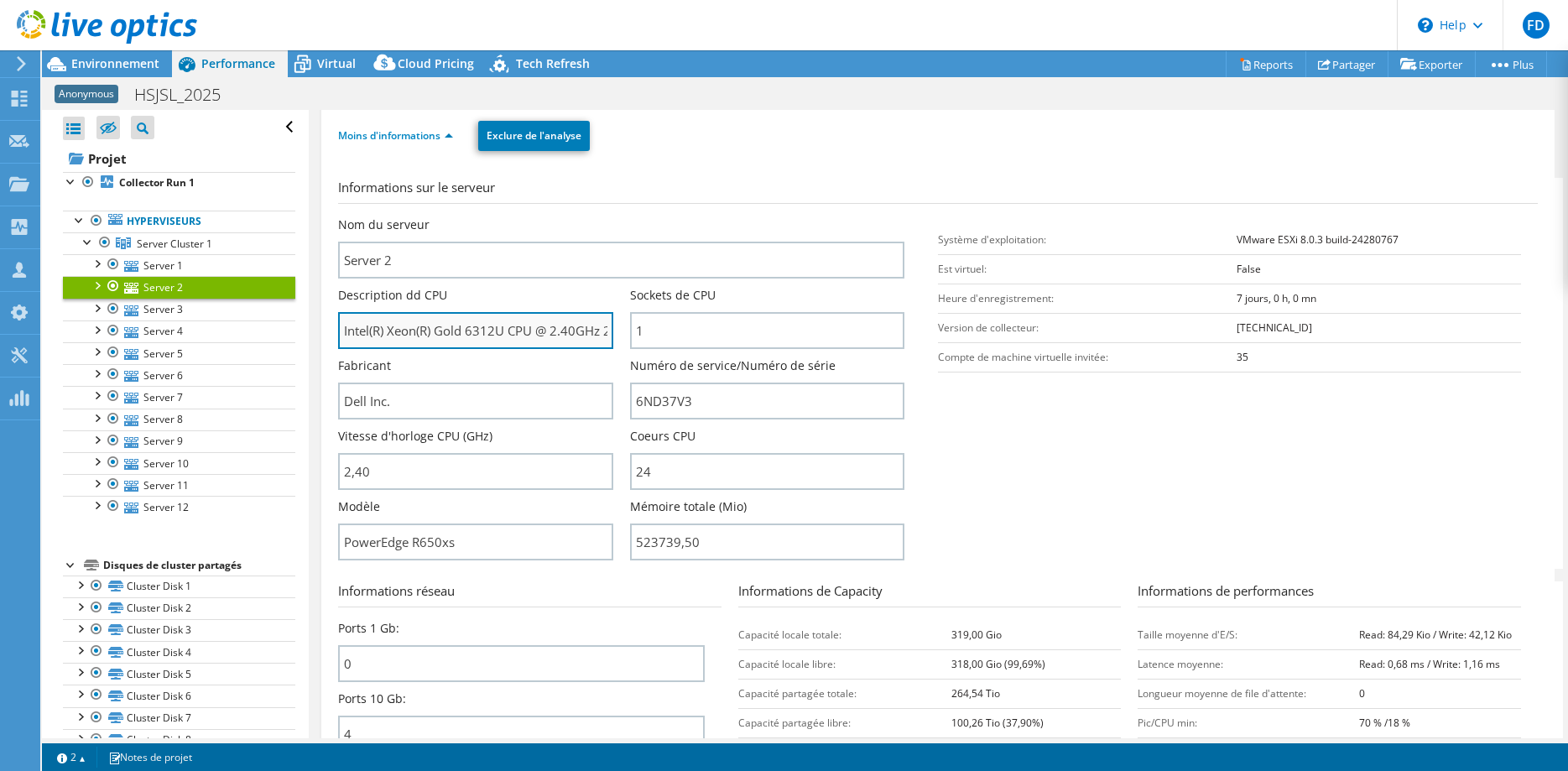
drag, startPoint x: 508, startPoint y: 332, endPoint x: 306, endPoint y: 334, distance: 202.0
click at [338, 334] on input "Intel(R) Xeon(R) Gold 6312U CPU @ 2.40GHz 239 GHz" at bounding box center [474, 330] width 274 height 37
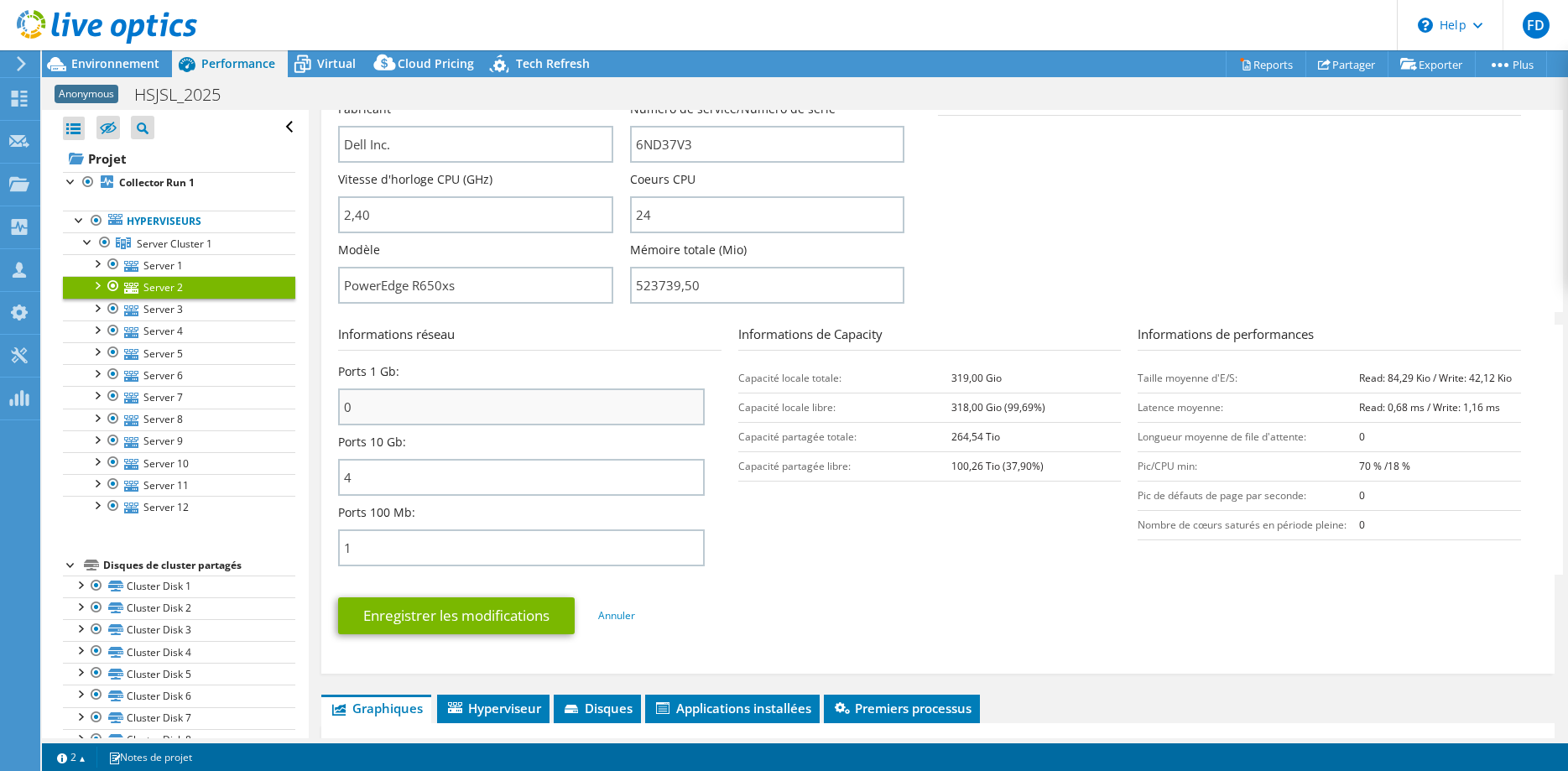
scroll to position [257, 0]
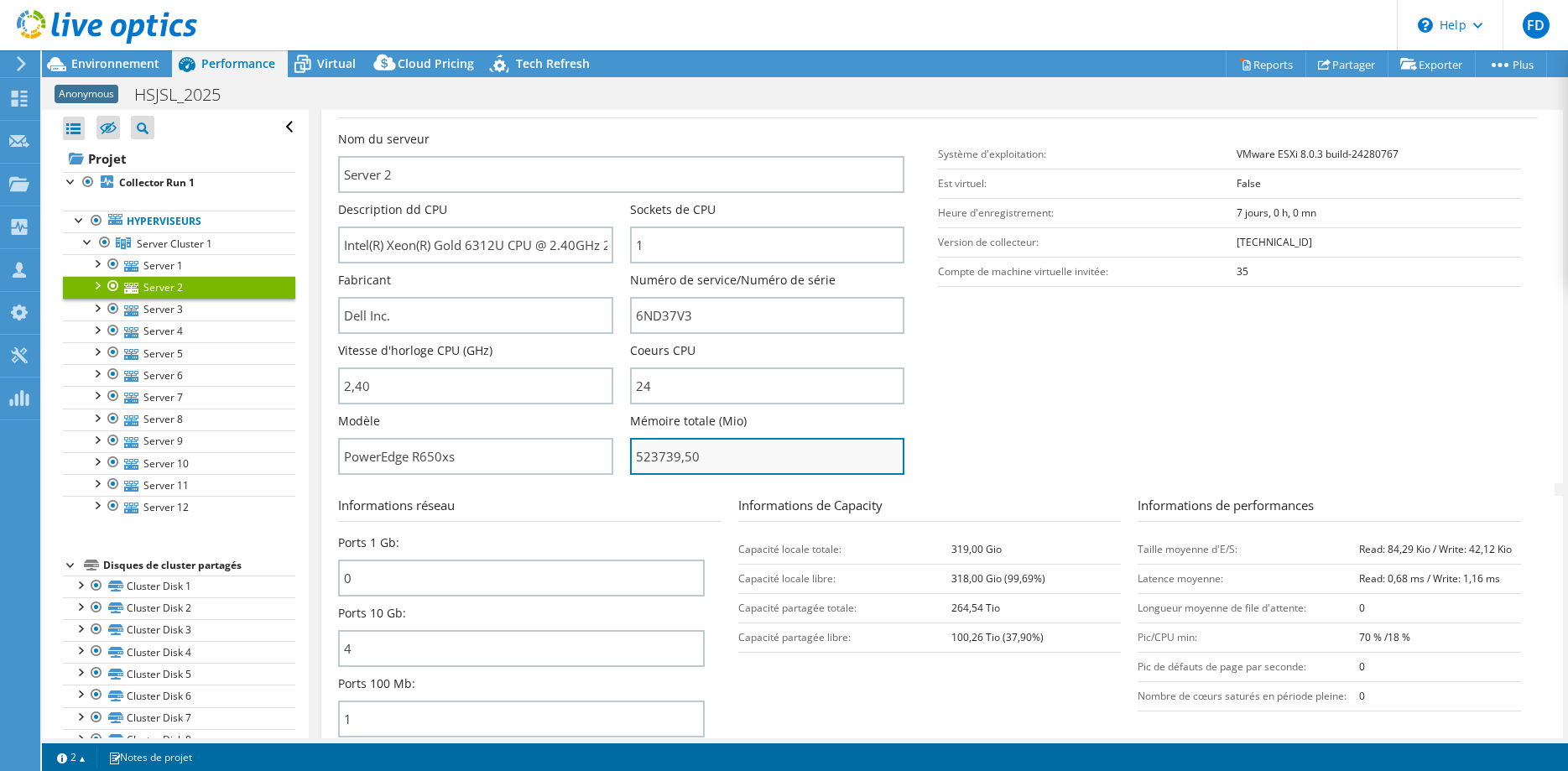
drag, startPoint x: 658, startPoint y: 460, endPoint x: 631, endPoint y: 454, distance: 27.7
click at [631, 454] on input "523739,50" at bounding box center [766, 456] width 274 height 37
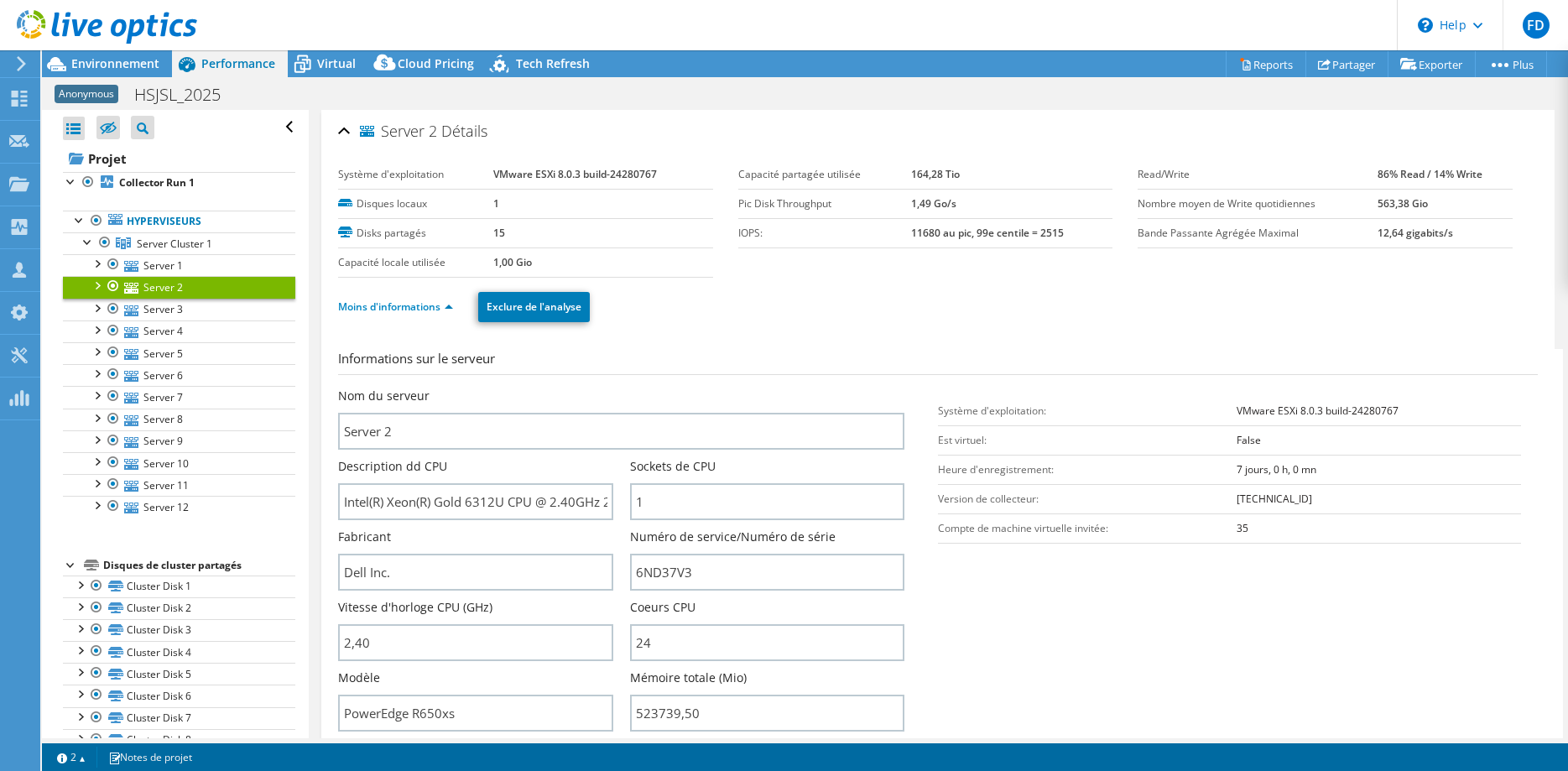
click at [98, 18] on icon at bounding box center [107, 27] width 181 height 34
type input "52373950"
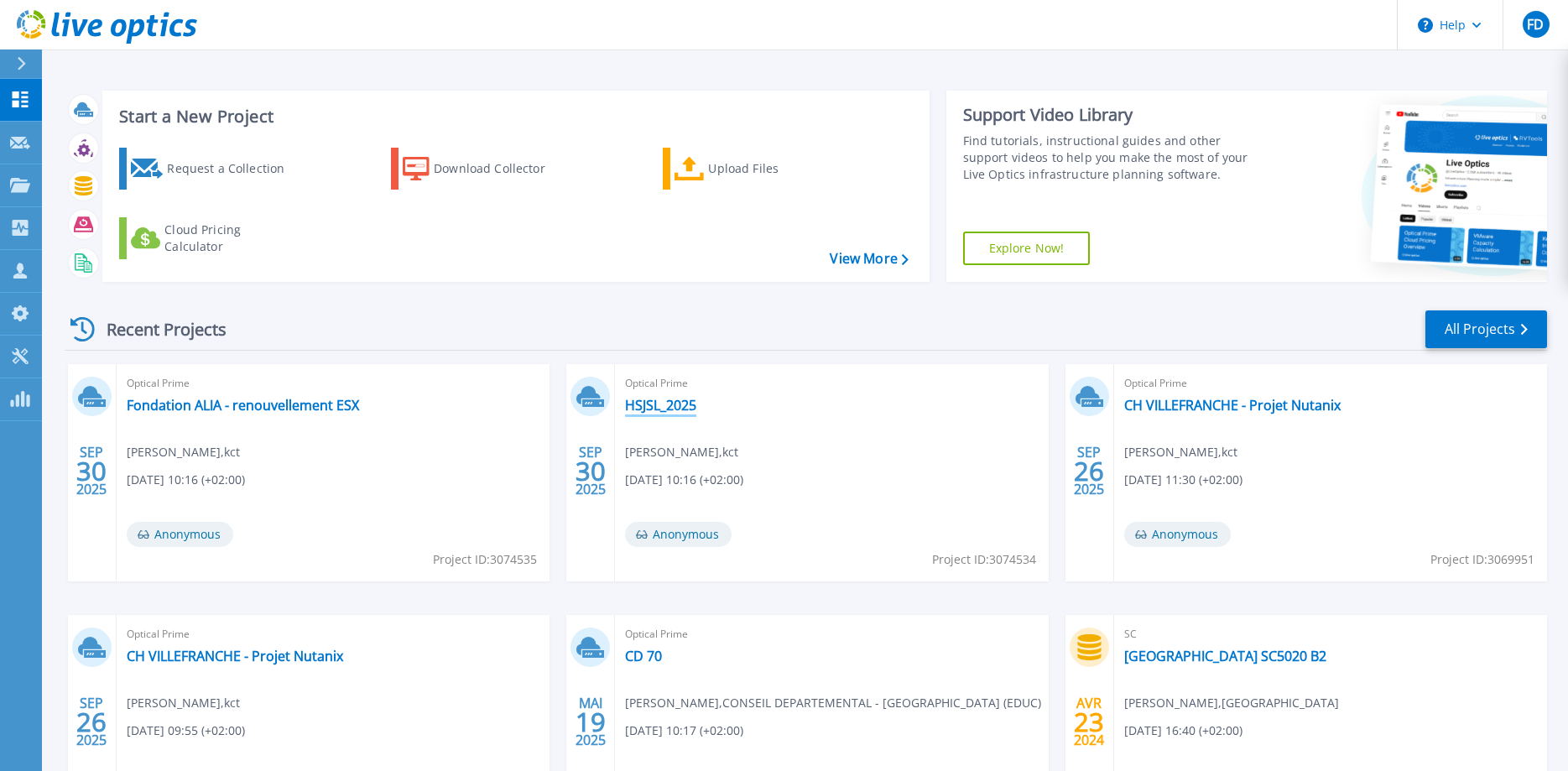
click at [647, 408] on link "HSJSL_2025" at bounding box center [660, 405] width 71 height 17
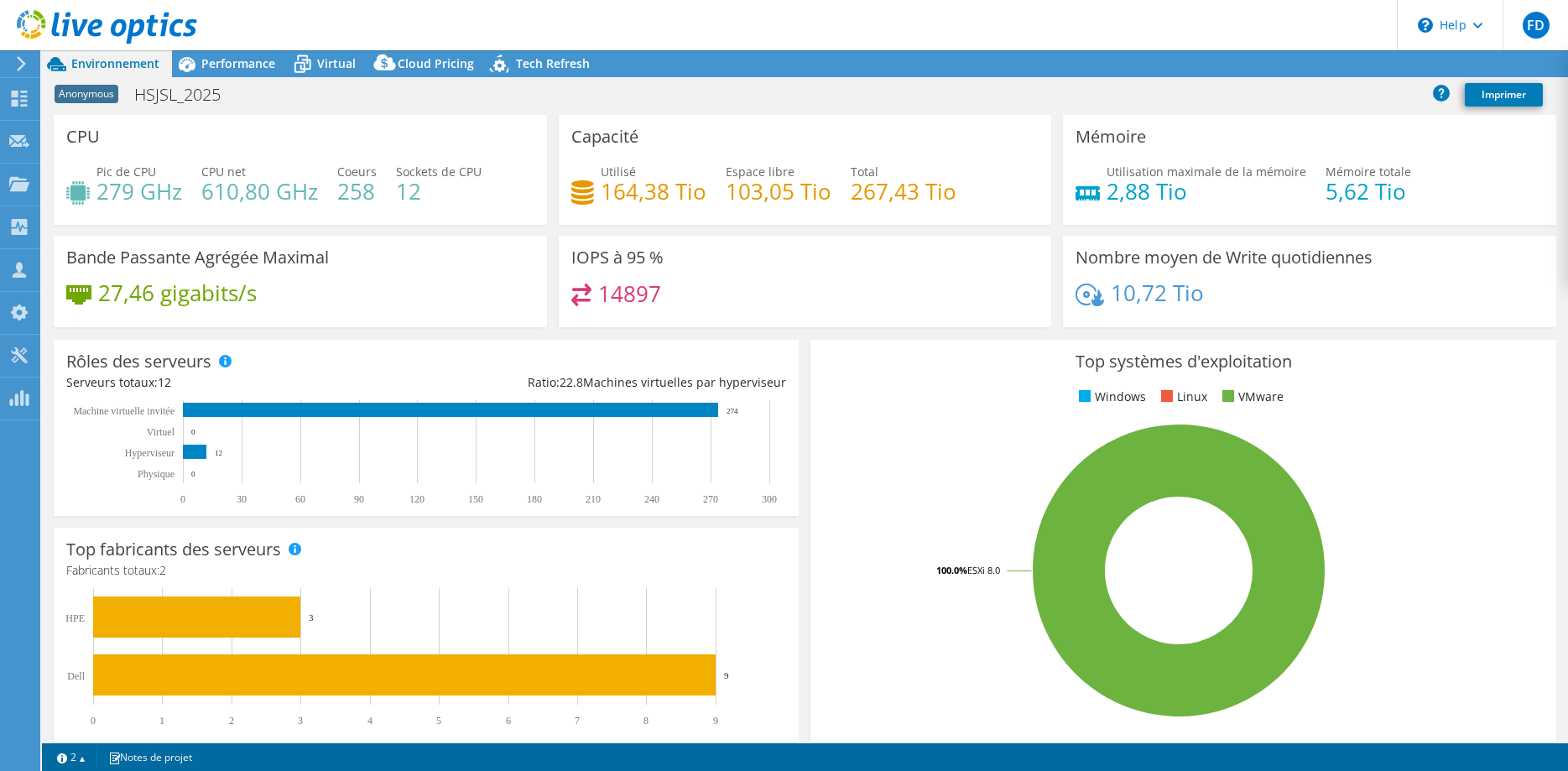
select select "USD"
click at [223, 52] on div "Performance" at bounding box center [229, 64] width 116 height 27
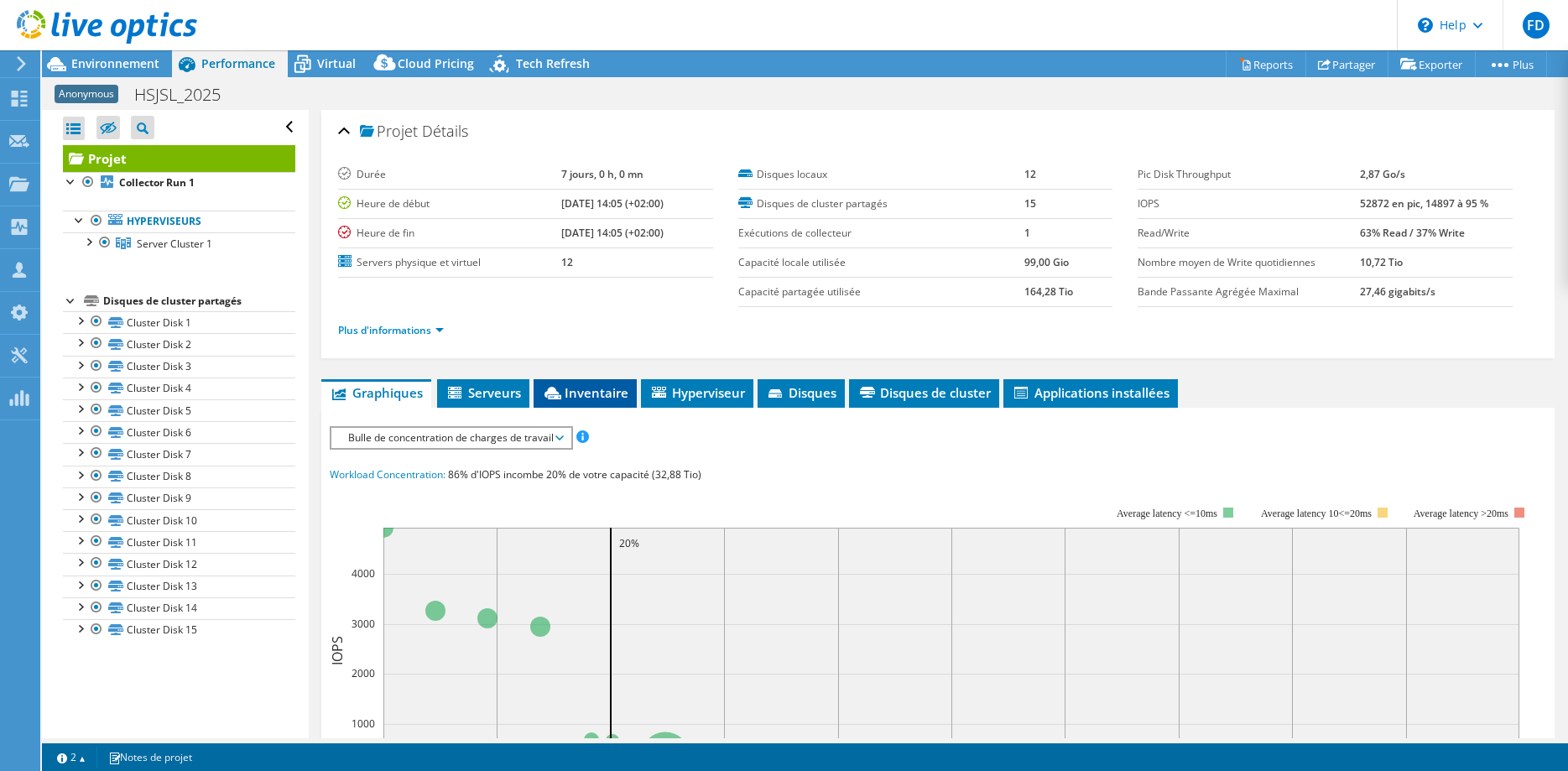
click at [568, 391] on span "Inventaire" at bounding box center [585, 393] width 86 height 17
